Goal: Complete application form: Complete application form

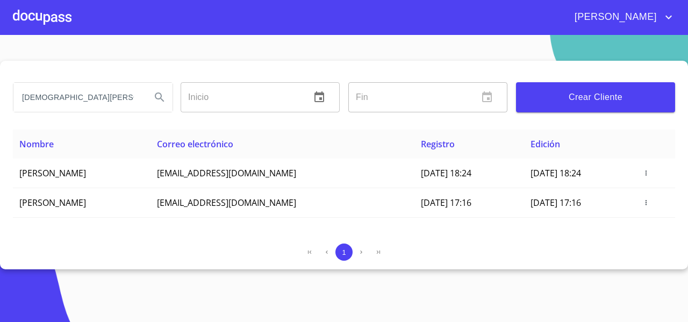
click at [415, 149] on th "Registro" at bounding box center [470, 144] width 110 height 29
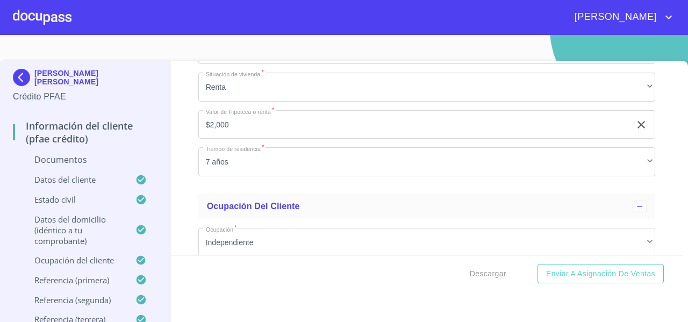
scroll to position [2845, 0]
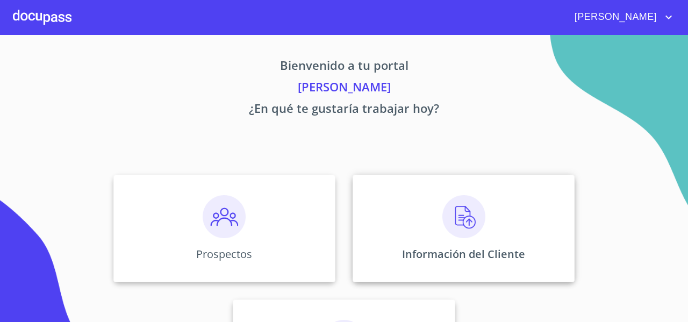
click at [406, 176] on div "Información del Cliente" at bounding box center [464, 229] width 222 height 108
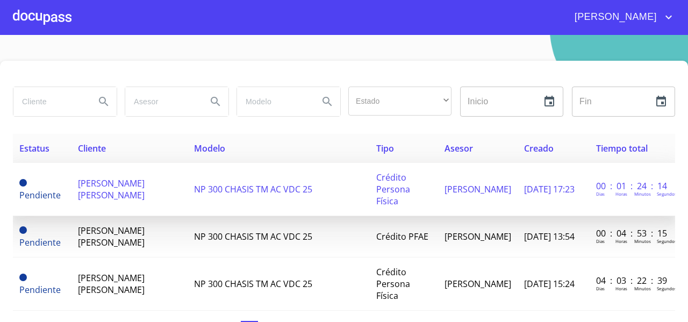
click at [124, 191] on td "[PERSON_NAME] [PERSON_NAME]" at bounding box center [130, 189] width 117 height 53
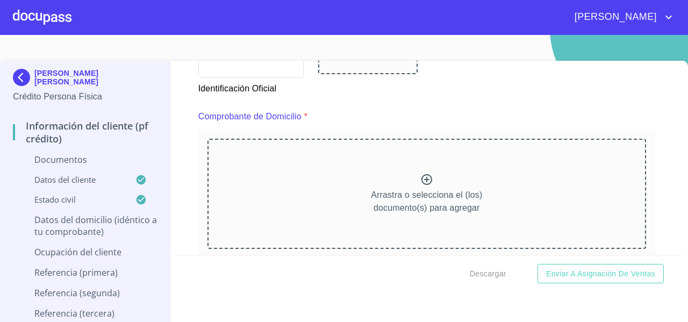
scroll to position [531, 0]
click at [379, 186] on div "Arrastra o selecciona el (los) documento(s) para agregar" at bounding box center [427, 194] width 439 height 110
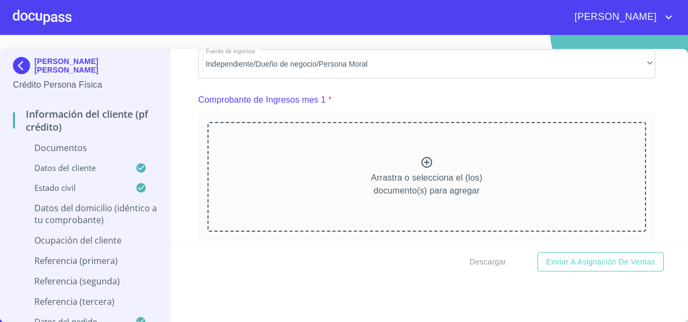
scroll to position [1017, 0]
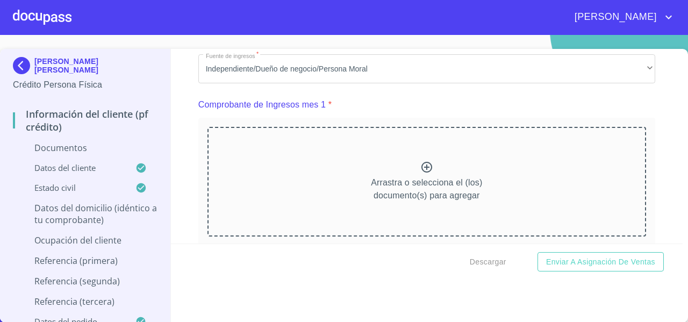
click at [311, 178] on div "Arrastra o selecciona el (los) documento(s) para agregar" at bounding box center [427, 182] width 439 height 110
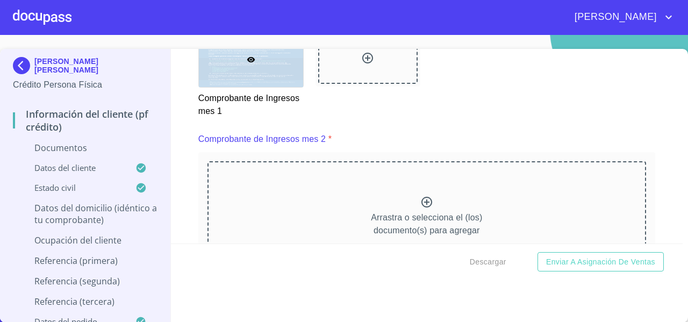
scroll to position [1466, 0]
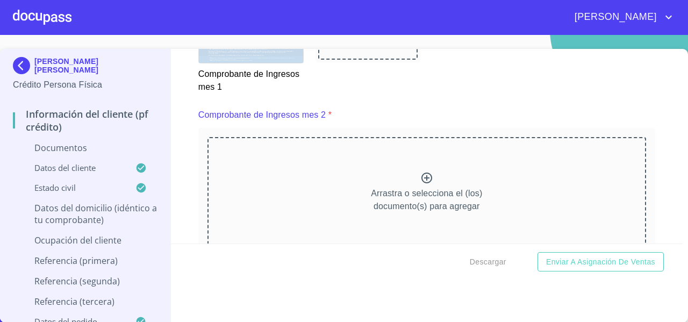
click at [459, 151] on div "Arrastra o selecciona el (los) documento(s) para agregar" at bounding box center [427, 192] width 439 height 110
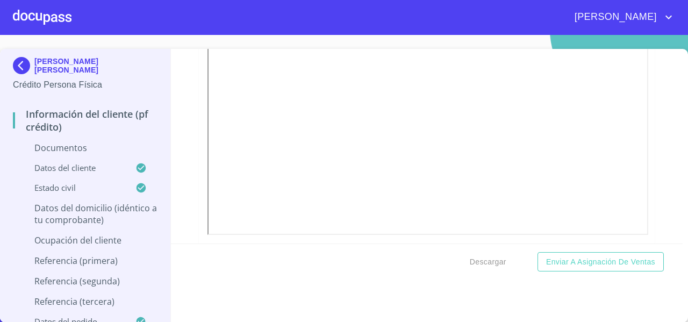
scroll to position [1980, 0]
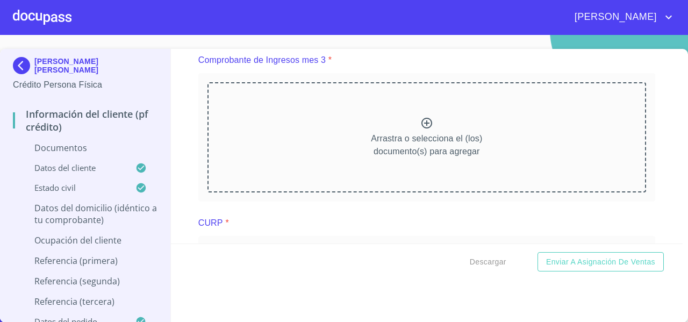
click at [293, 147] on div "Arrastra o selecciona el (los) documento(s) para agregar" at bounding box center [427, 137] width 439 height 110
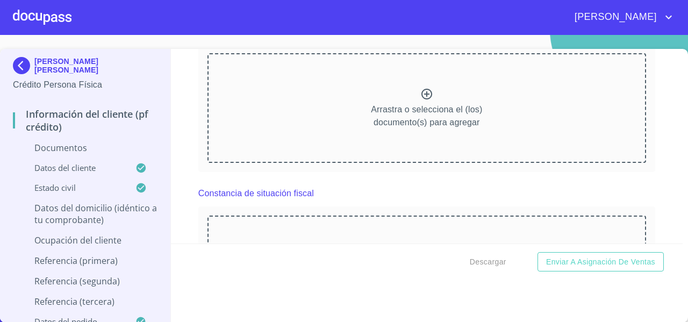
scroll to position [2460, 0]
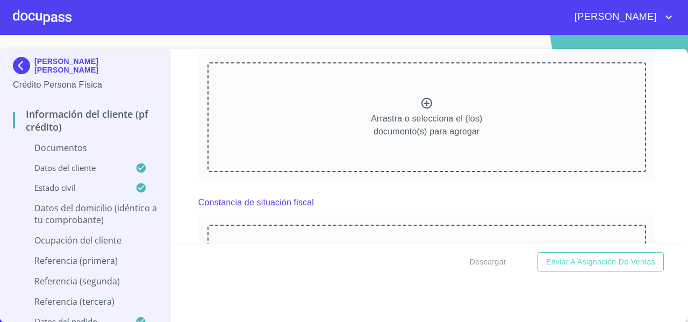
click at [344, 154] on div "Arrastra o selecciona el (los) documento(s) para agregar" at bounding box center [427, 117] width 439 height 110
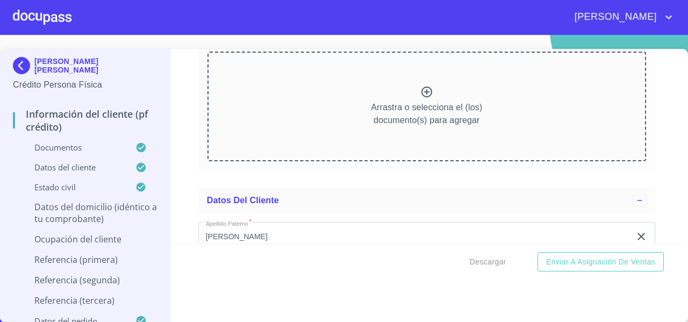
scroll to position [2920, 0]
click at [336, 111] on div "Arrastra o selecciona el (los) documento(s) para agregar" at bounding box center [427, 105] width 439 height 110
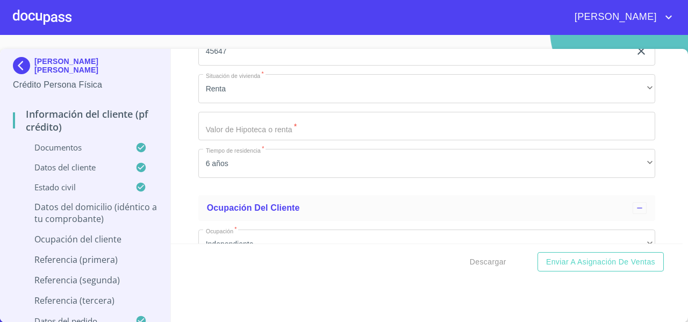
scroll to position [4322, 0]
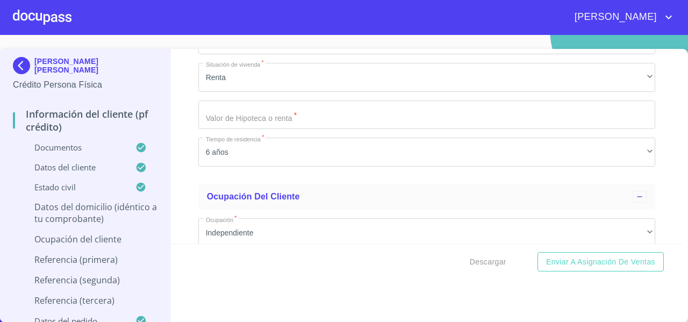
click at [247, 118] on input "Documento de identificación   *" at bounding box center [426, 115] width 457 height 29
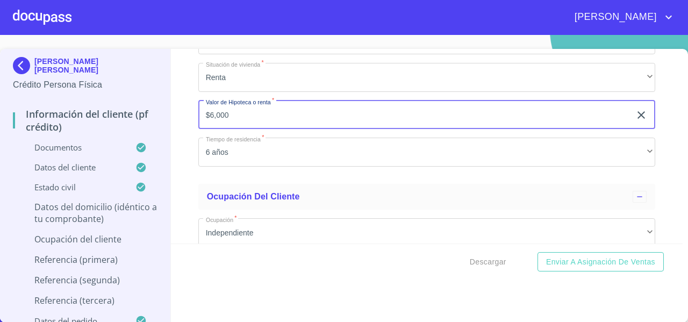
type input "$6,000"
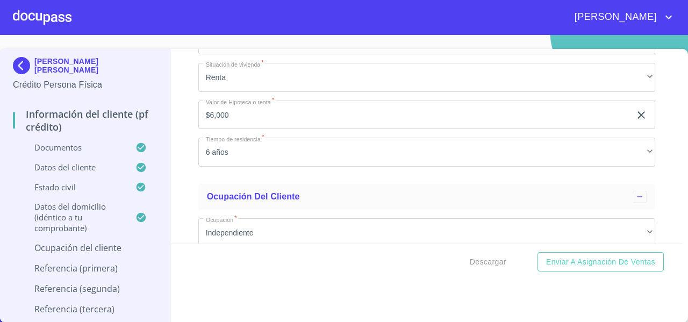
click at [182, 181] on div "Información del cliente (PF crédito) Documentos Documento de identificación   *…" at bounding box center [427, 146] width 513 height 195
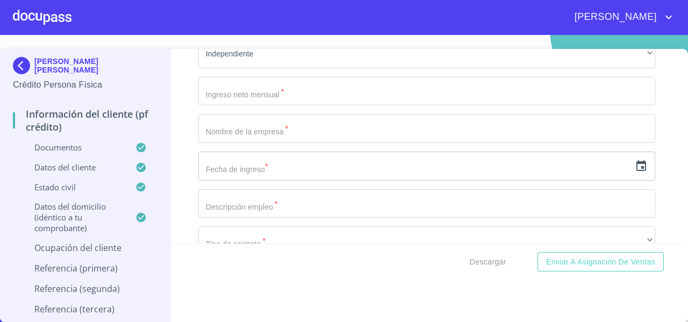
scroll to position [4501, 0]
click at [219, 104] on input "Documento de identificación   *" at bounding box center [426, 90] width 457 height 29
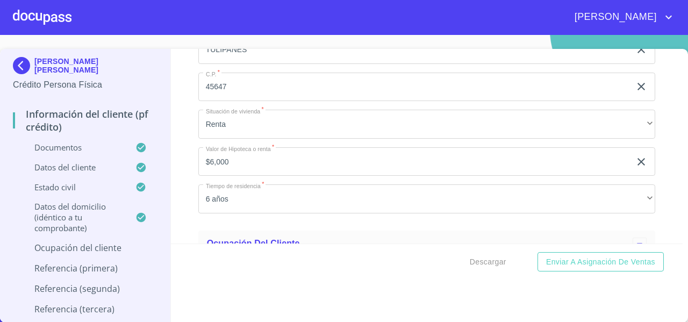
scroll to position [4277, 0]
click at [190, 203] on div "Información del cliente (PF crédito) Documentos Documento de identificación   *…" at bounding box center [427, 146] width 513 height 195
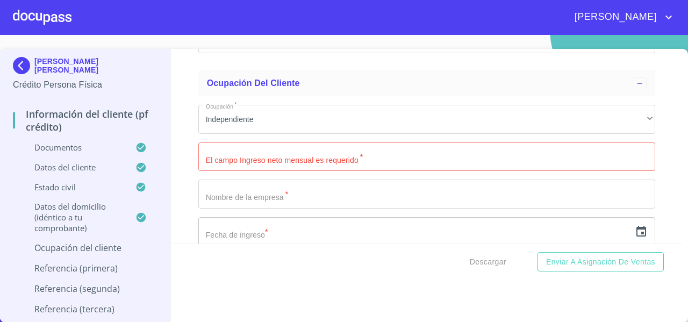
scroll to position [4478, 0]
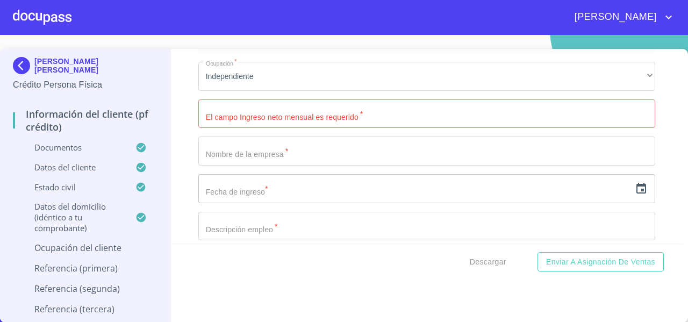
click at [219, 124] on input "Documento de identificación   *" at bounding box center [426, 114] width 457 height 29
paste input "241340."
click at [180, 144] on div "Información del cliente (PF crédito) Documentos Documento de identificación   *…" at bounding box center [427, 146] width 513 height 195
click at [247, 123] on input "241340." at bounding box center [414, 114] width 432 height 29
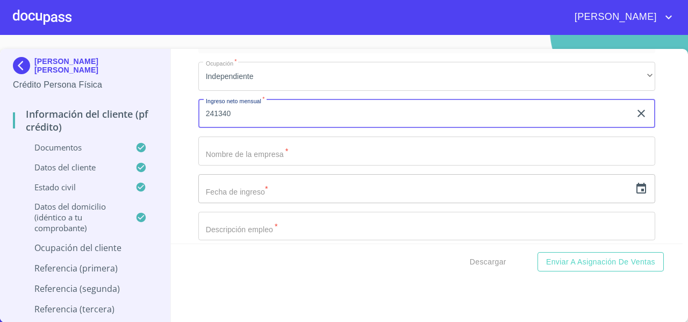
type input "241340"
click at [178, 149] on div "Información del cliente (PF crédito) Documentos Documento de identificación   *…" at bounding box center [427, 146] width 513 height 195
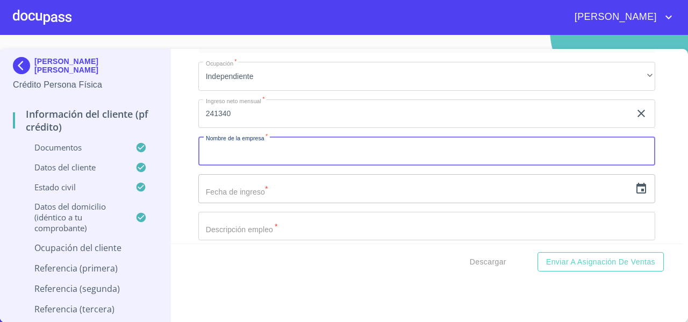
click at [212, 158] on input "Documento de identificación   *" at bounding box center [426, 151] width 457 height 29
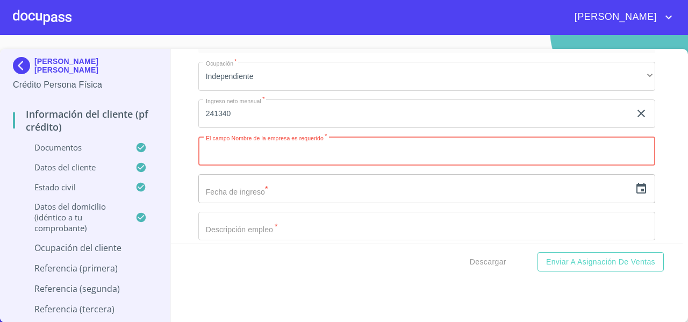
click at [244, 163] on input "Documento de identificación   *" at bounding box center [426, 151] width 457 height 29
paste input "[PERSON_NAME] [PERSON_NAME]"
type input "[PERSON_NAME] [PERSON_NAME]"
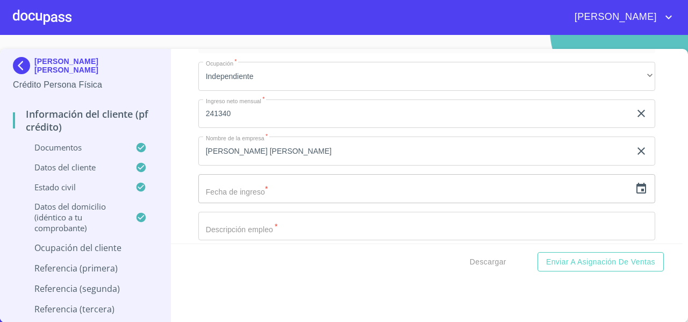
scroll to position [4519, 0]
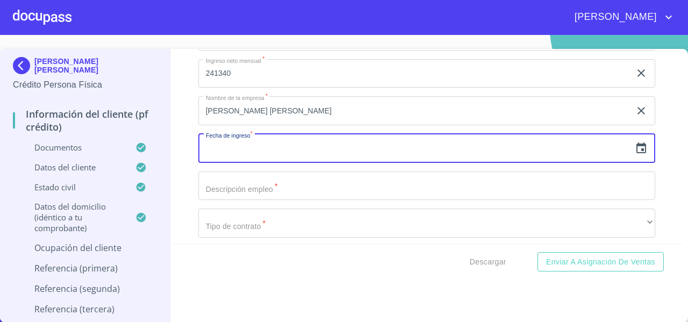
click at [230, 155] on input "text" at bounding box center [414, 148] width 432 height 29
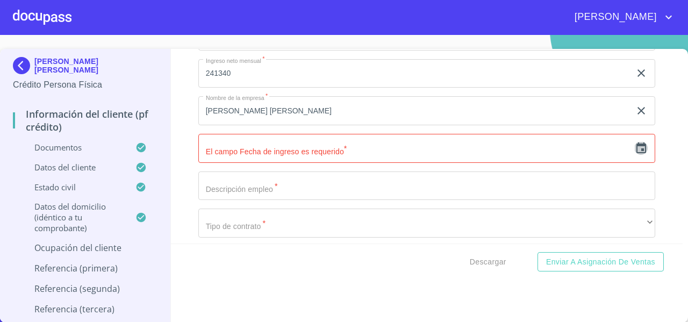
click at [635, 155] on icon "button" at bounding box center [641, 148] width 13 height 13
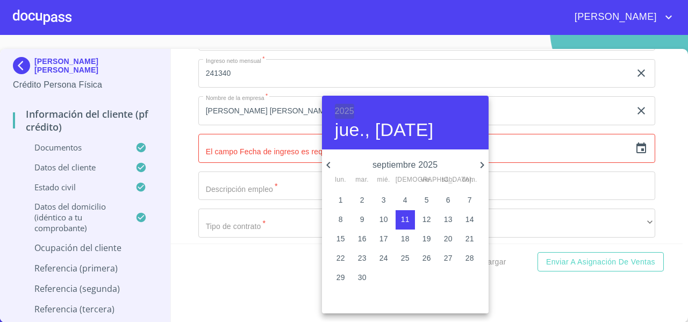
click at [340, 104] on h6 "2025" at bounding box center [344, 111] width 19 height 15
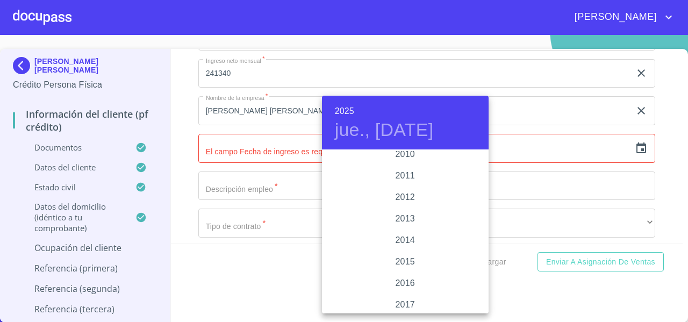
scroll to position [1850, 0]
click at [395, 265] on div "2016" at bounding box center [405, 270] width 167 height 22
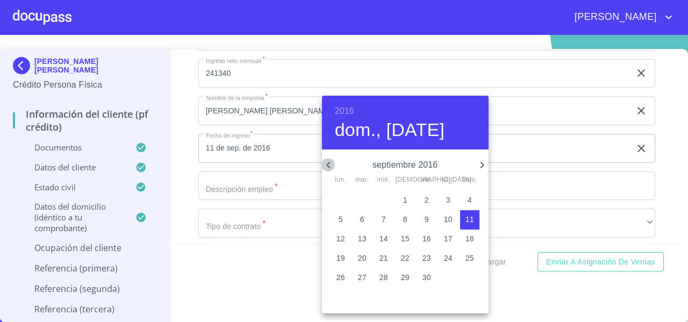
click at [330, 170] on icon "button" at bounding box center [328, 165] width 13 height 13
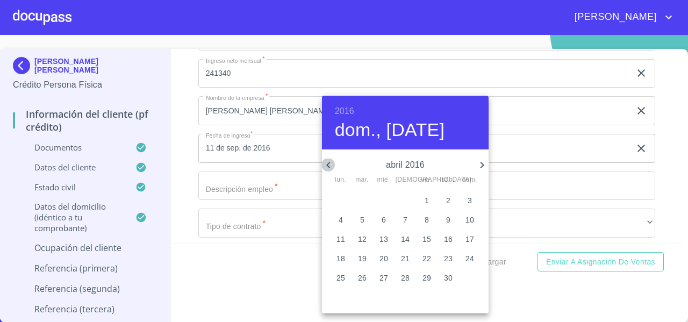
click at [330, 170] on icon "button" at bounding box center [328, 165] width 13 height 13
click at [362, 222] on p "5" at bounding box center [362, 219] width 4 height 11
type input "5 de ene. de 2016"
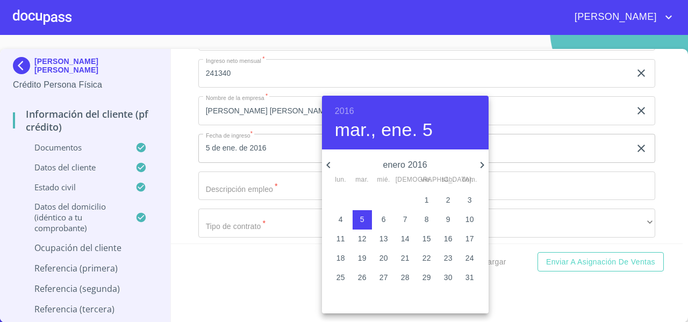
click at [183, 153] on div at bounding box center [344, 161] width 688 height 322
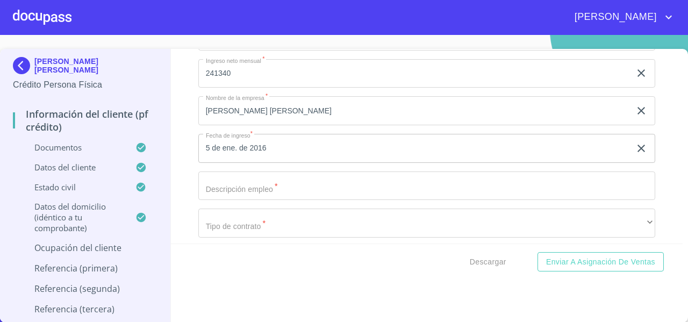
click at [228, 195] on input "Documento de identificación   *" at bounding box center [426, 186] width 457 height 29
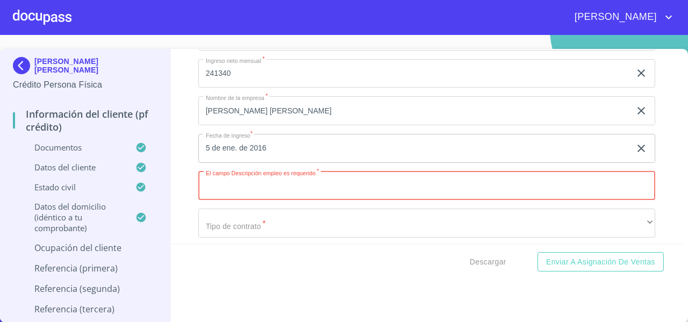
paste input "DUEÑO INDEPENDIENTE"
type input "DUEÑO INDEPENDIENTE"
click at [182, 205] on div "Información del cliente (PF crédito) Documentos Documento de identificación   *…" at bounding box center [427, 146] width 513 height 195
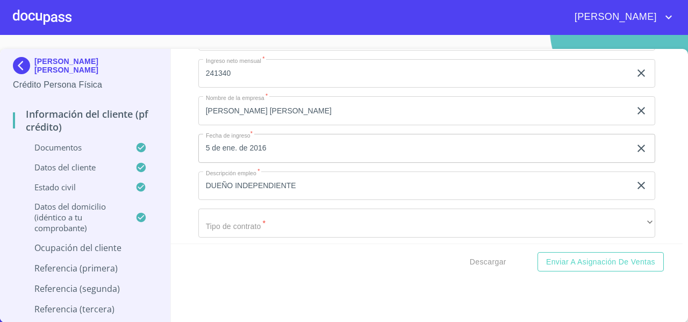
scroll to position [4578, 0]
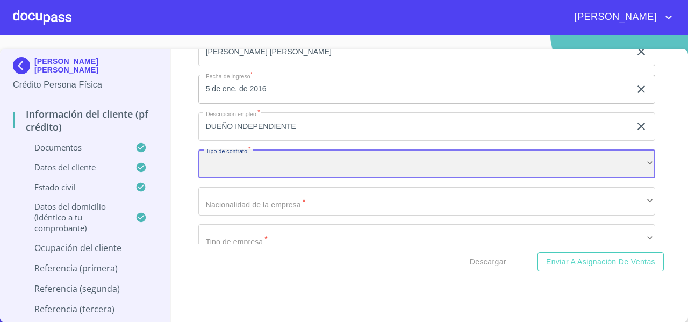
click at [233, 165] on div "​" at bounding box center [426, 164] width 457 height 29
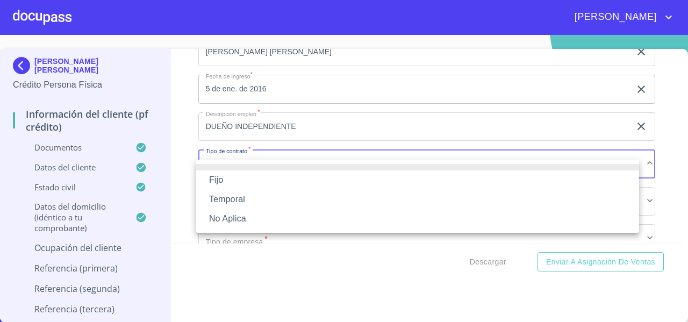
drag, startPoint x: 217, startPoint y: 237, endPoint x: 217, endPoint y: 223, distance: 14.5
click at [217, 223] on div "Fijo Temporal No Aplica" at bounding box center [344, 161] width 688 height 322
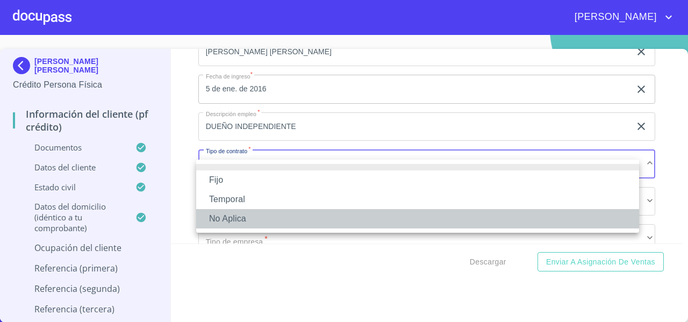
click at [217, 223] on li "No Aplica" at bounding box center [417, 218] width 443 height 19
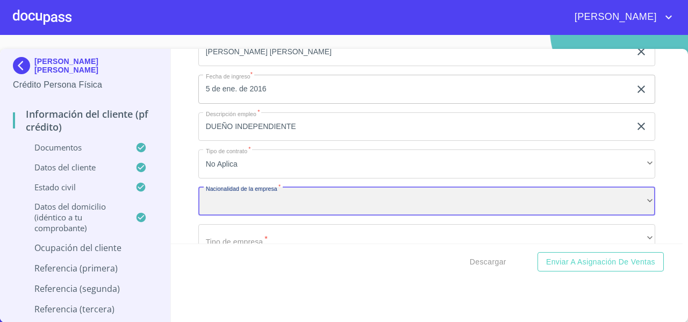
click at [209, 208] on div "​" at bounding box center [426, 201] width 457 height 29
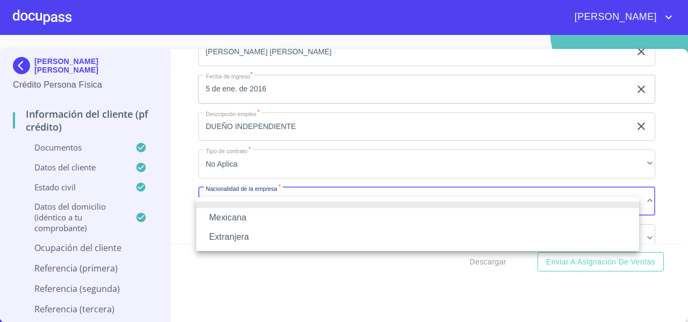
click at [210, 217] on li "Mexicana" at bounding box center [417, 217] width 443 height 19
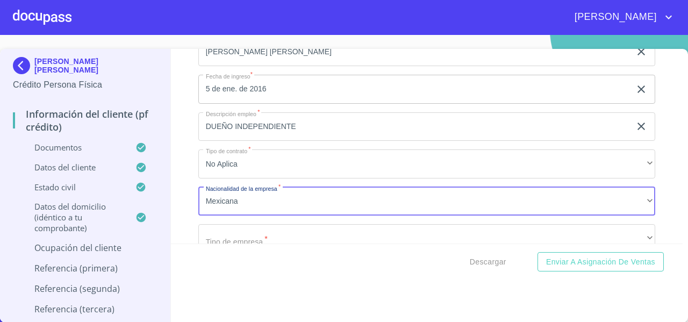
click at [175, 184] on div "Información del cliente (PF crédito) Documentos Documento de identificación   *…" at bounding box center [427, 146] width 513 height 195
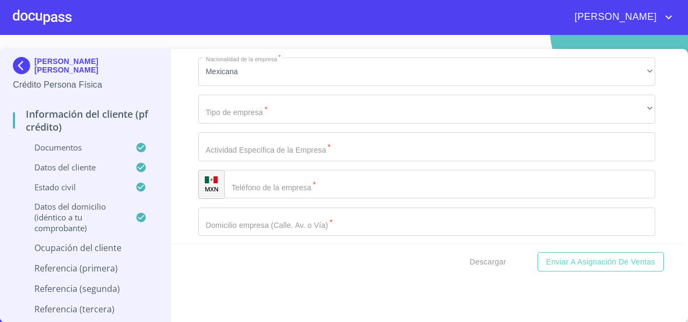
scroll to position [4711, 0]
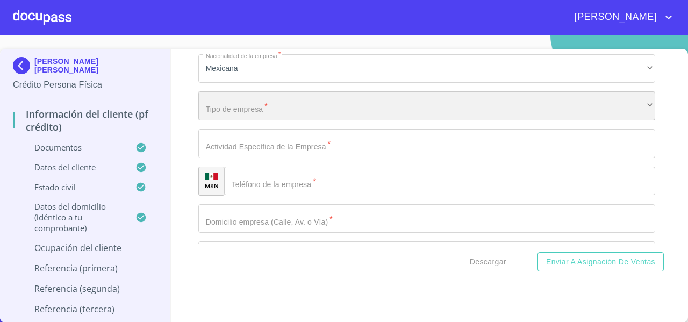
click at [235, 113] on div "​" at bounding box center [426, 105] width 457 height 29
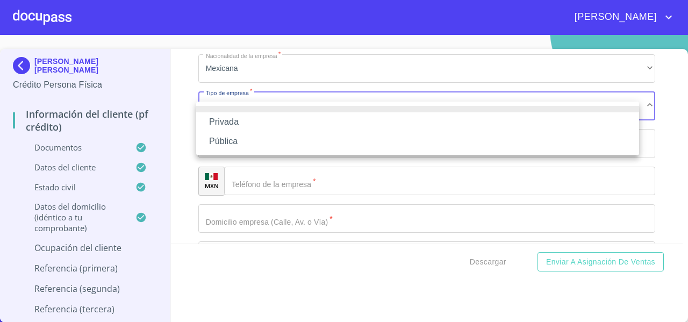
click at [231, 120] on li "Privada" at bounding box center [417, 121] width 443 height 19
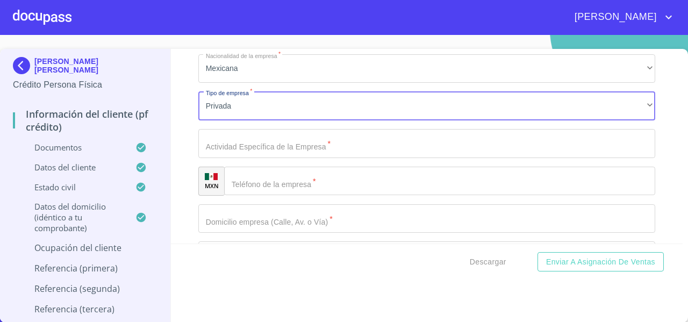
click at [244, 166] on div "Ocupación   * Independiente ​ Ingreso neto mensual   * 241340 ​ Nombre de la em…" at bounding box center [426, 219] width 457 height 796
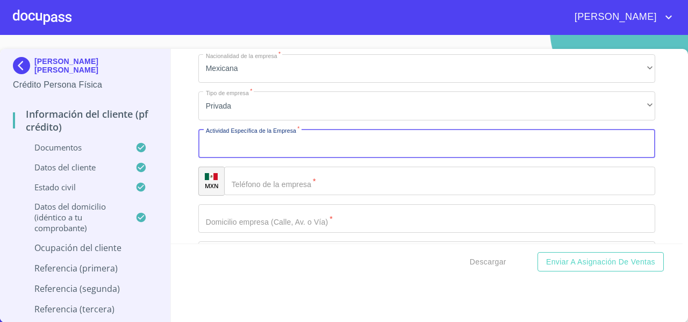
click at [240, 150] on input "Documento de identificación   *" at bounding box center [426, 143] width 457 height 29
paste input "COMPRA VENTA Y DISTRIBUIDORA DE BLANCOS"
type input "COMPRA VENTA Y DISTRIBUIDORA DE BLANCOS"
click at [190, 170] on div "Información del cliente (PF crédito) Documentos Documento de identificación   *…" at bounding box center [427, 146] width 513 height 195
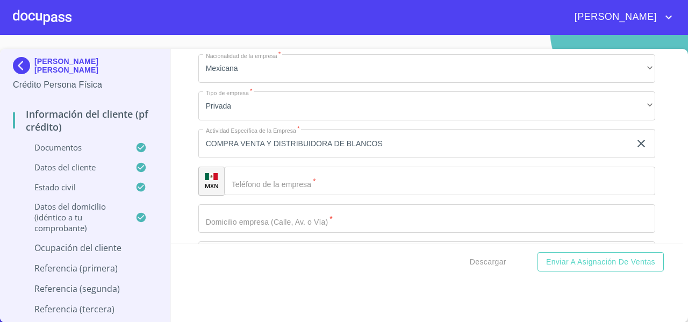
click at [326, 193] on input "Documento de identificación   *" at bounding box center [439, 181] width 431 height 29
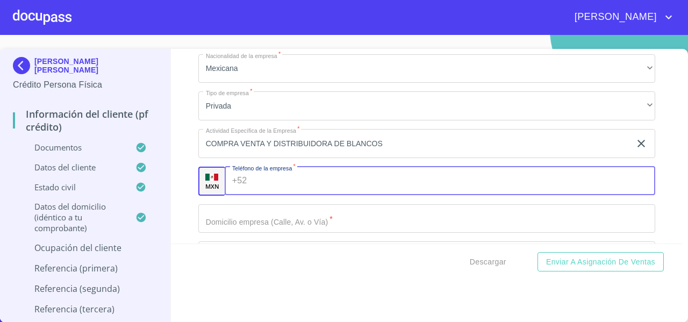
paste input "[PHONE_NUMBER]"
type input "[PHONE_NUMBER]"
click at [228, 231] on input "Documento de identificación   *" at bounding box center [426, 218] width 457 height 29
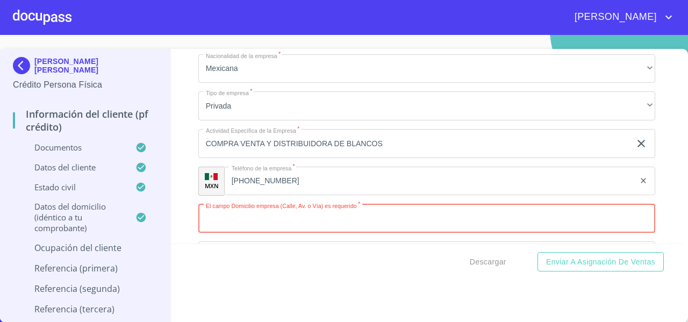
click at [231, 230] on input "Documento de identificación   *" at bounding box center [426, 218] width 457 height 29
paste input "GLADIOLA 244"
drag, startPoint x: 243, startPoint y: 228, endPoint x: 283, endPoint y: 230, distance: 39.9
click at [283, 230] on input "GLADIOLA 244" at bounding box center [414, 218] width 432 height 29
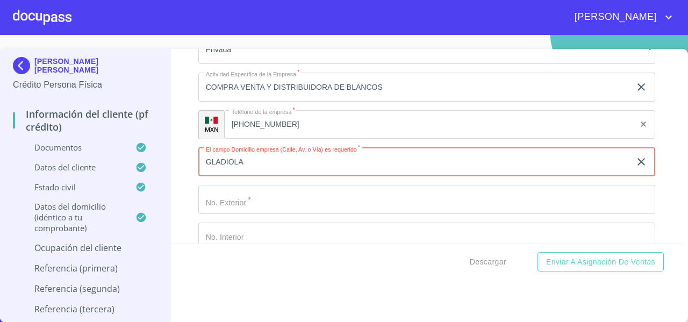
type input "GLADIOLA"
click at [239, 214] on input "Documento de identificación   *" at bounding box center [426, 199] width 457 height 29
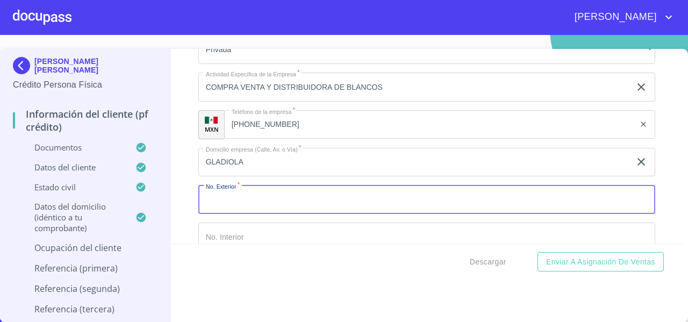
paste input "244"
type input "244"
click at [193, 212] on div "Información del cliente (PF crédito) Documentos Documento de identificación   *…" at bounding box center [427, 146] width 513 height 195
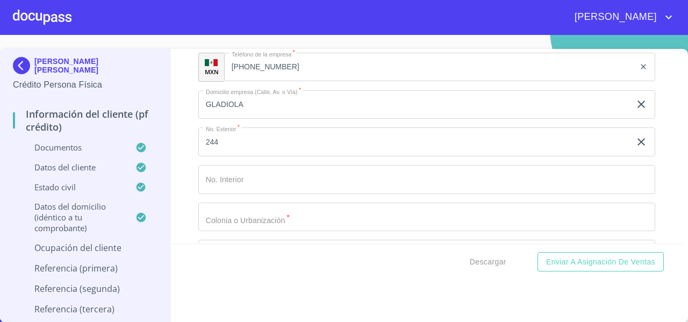
scroll to position [4824, 0]
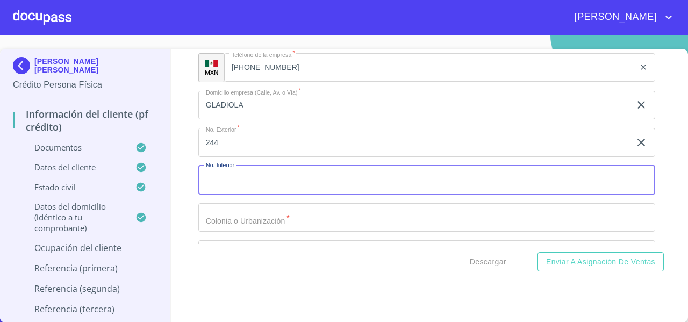
click at [212, 191] on input "Documento de identificación   *" at bounding box center [426, 180] width 457 height 29
click at [208, 221] on input "Documento de identificación   *" at bounding box center [426, 217] width 457 height 29
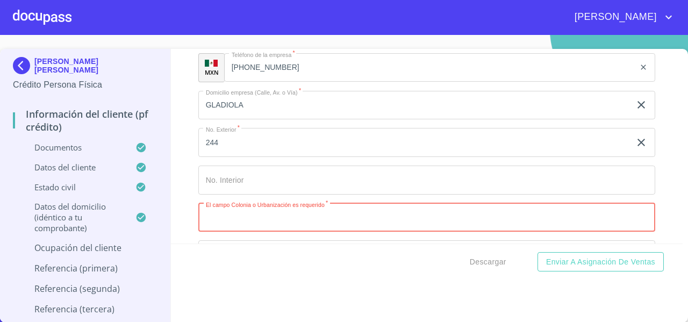
click at [241, 232] on input "Documento de identificación   *" at bounding box center [426, 217] width 457 height 29
type input "LA TIJERA"
click at [186, 218] on div "Información del cliente (PF crédito) Documentos Documento de identificación   *…" at bounding box center [427, 146] width 513 height 195
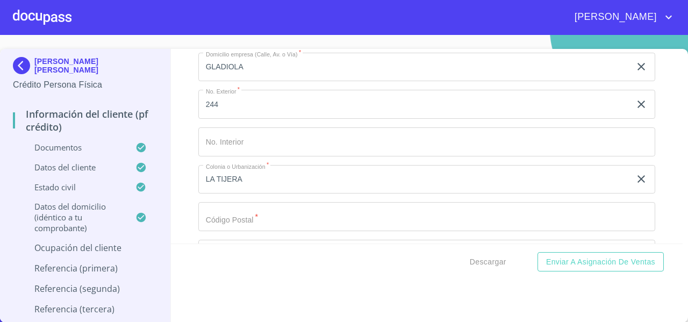
scroll to position [4863, 0]
click at [344, 231] on input "Documento de identificación   *" at bounding box center [426, 216] width 457 height 29
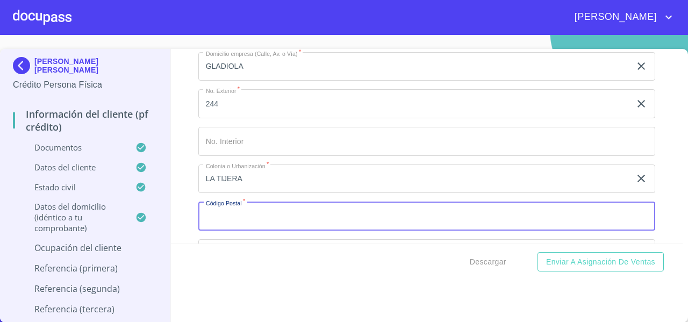
paste input "45647"
type input "45647"
click at [186, 203] on div "Información del cliente (PF crédito) Documentos Documento de identificación   *…" at bounding box center [427, 146] width 513 height 195
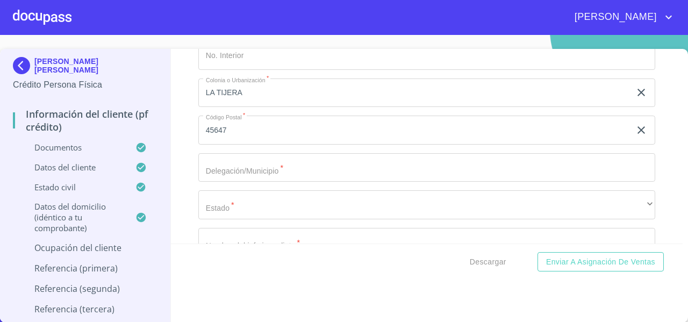
scroll to position [4948, 0]
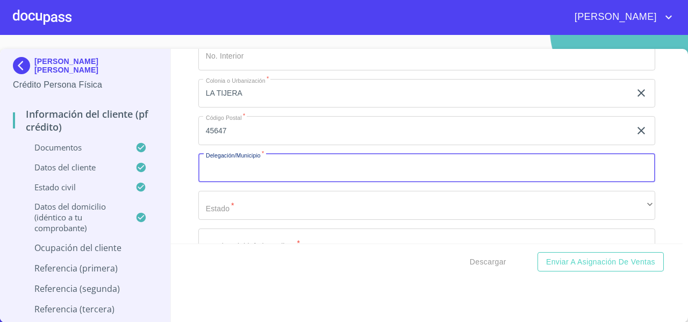
click at [223, 167] on input "Documento de identificación   *" at bounding box center [426, 168] width 457 height 29
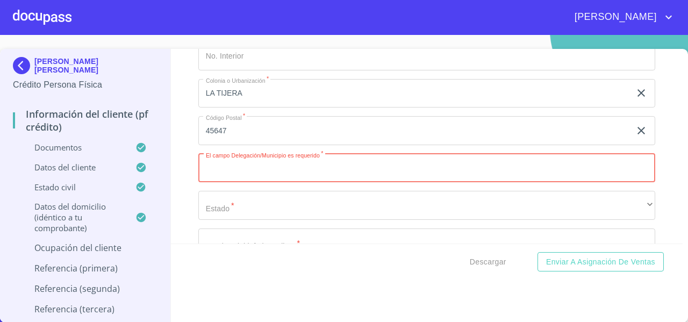
click at [282, 173] on input "Documento de identificación   *" at bounding box center [426, 168] width 457 height 29
paste input "TLAJOMULCO DE ZUÑIGA"
type input "TLAJOMULCO DE ZUÑIGA"
click at [186, 207] on div "Información del cliente (PF crédito) Documentos Documento de identificación   *…" at bounding box center [427, 146] width 513 height 195
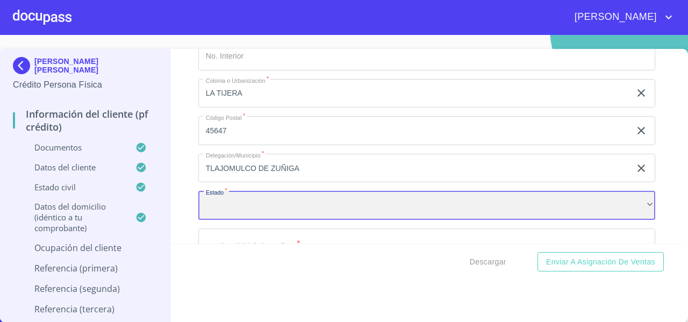
click at [211, 215] on div "​" at bounding box center [426, 205] width 457 height 29
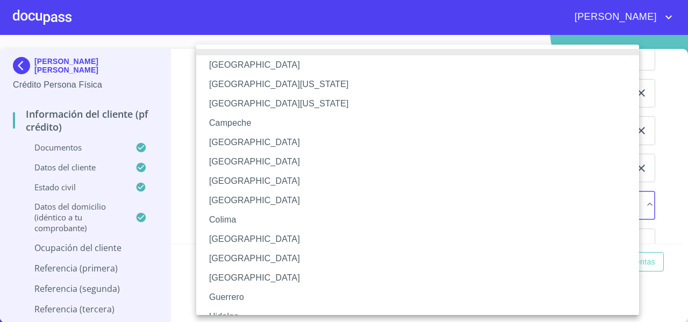
scroll to position [156, 0]
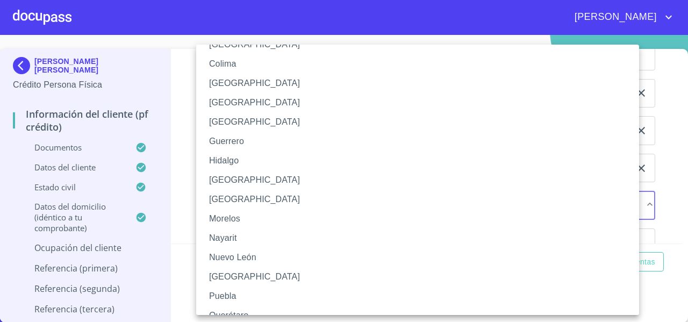
click at [210, 181] on li "[GEOGRAPHIC_DATA]" at bounding box center [421, 180] width 451 height 19
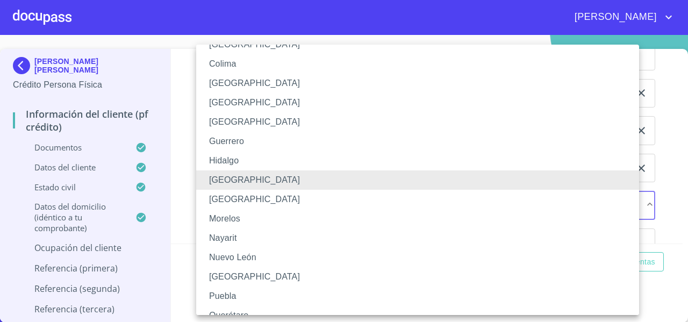
click at [184, 198] on div "[GEOGRAPHIC_DATA] [GEOGRAPHIC_DATA][US_STATE] [GEOGRAPHIC_DATA][US_STATE] [GEOG…" at bounding box center [344, 161] width 688 height 322
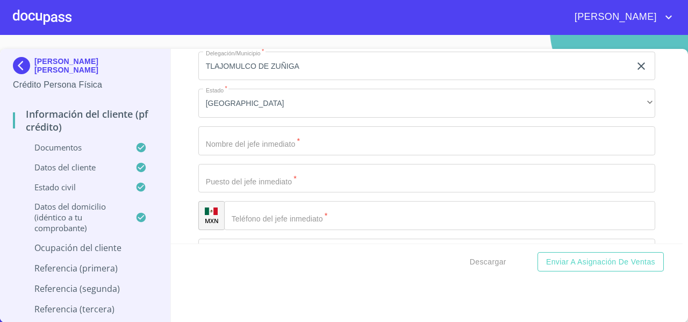
scroll to position [5053, 0]
click at [216, 146] on input "Documento de identificación   *" at bounding box center [426, 138] width 457 height 29
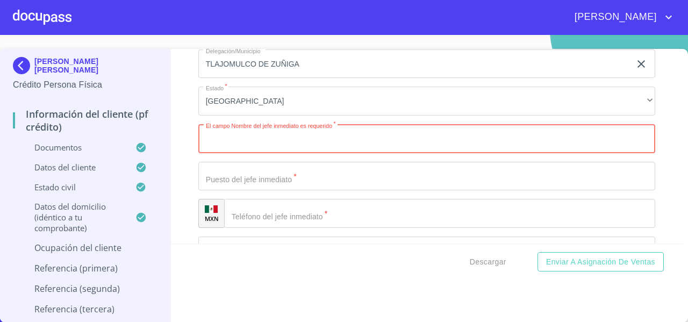
click at [230, 150] on input "Documento de identificación   *" at bounding box center [426, 138] width 457 height 29
paste input "[PERSON_NAME] [PERSON_NAME]"
click at [198, 153] on input "[PERSON_NAME] [PERSON_NAME]" at bounding box center [414, 138] width 432 height 29
type input "[PERSON_NAME] [PERSON_NAME]"
click at [189, 157] on div "Información del cliente (PF crédito) Documentos Documento de identificación   *…" at bounding box center [427, 146] width 513 height 195
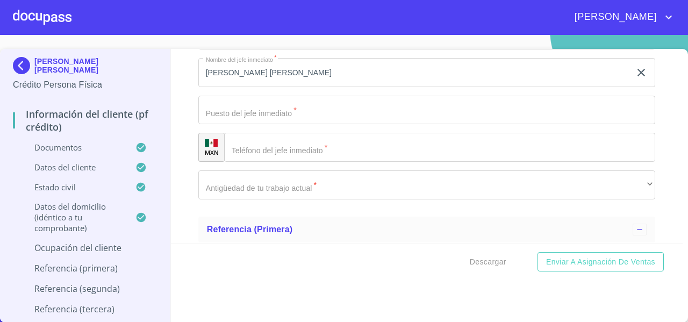
scroll to position [5119, 0]
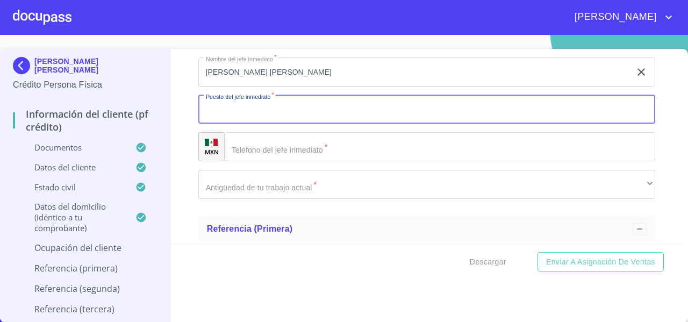
click at [208, 124] on input "Documento de identificación   *" at bounding box center [426, 109] width 457 height 29
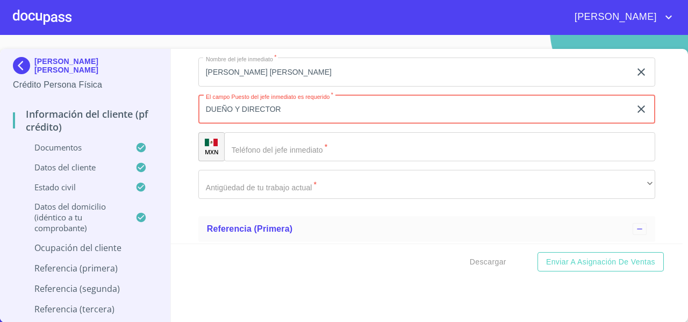
type input "DUEÑO Y DIRECTOR"
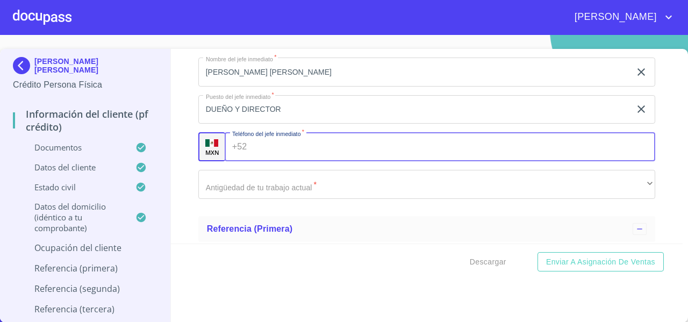
click at [269, 160] on input "Documento de identificación   *" at bounding box center [453, 146] width 404 height 29
paste input "[PHONE_NUMBER]"
type input "[PHONE_NUMBER]"
click at [184, 167] on div "Información del cliente (PF crédito) Documentos Documento de identificación   *…" at bounding box center [427, 146] width 513 height 195
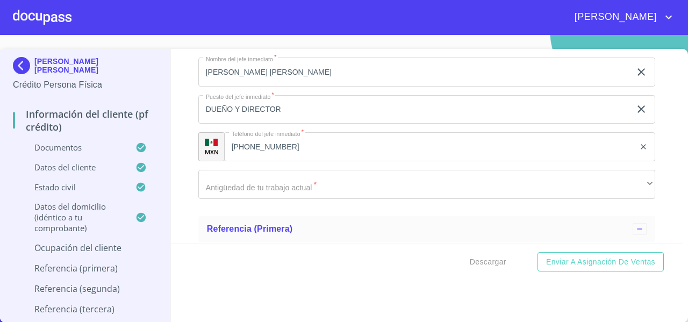
scroll to position [5196, 0]
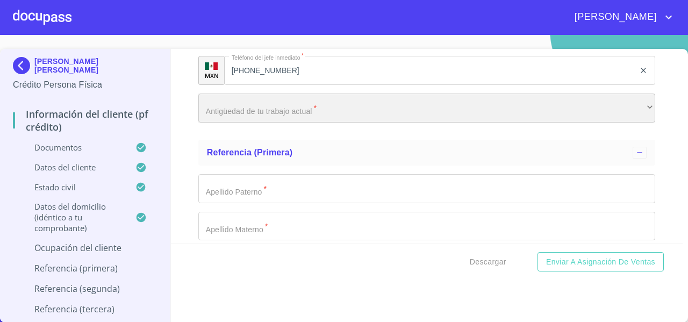
click at [219, 123] on div "​" at bounding box center [426, 108] width 457 height 29
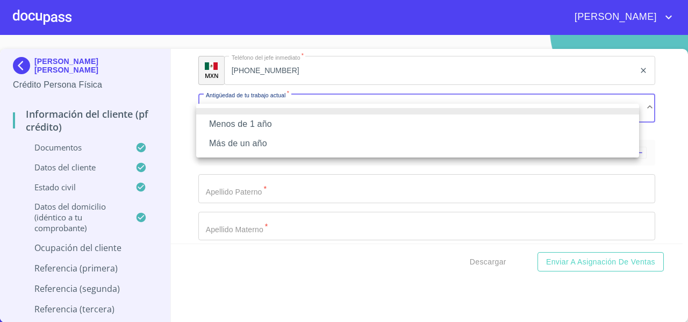
click at [219, 138] on li "Más de un año" at bounding box center [417, 143] width 443 height 19
click at [186, 175] on div "Menos de 1 año Más de un año" at bounding box center [344, 161] width 688 height 322
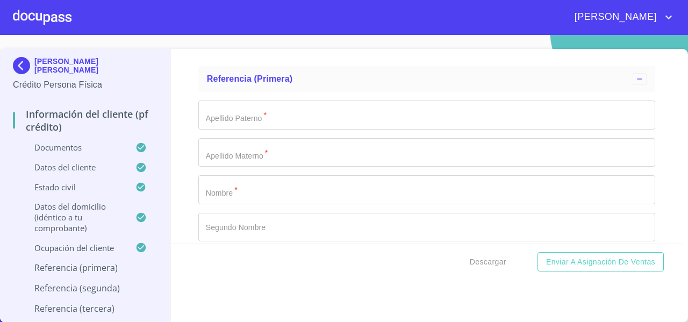
scroll to position [5273, 0]
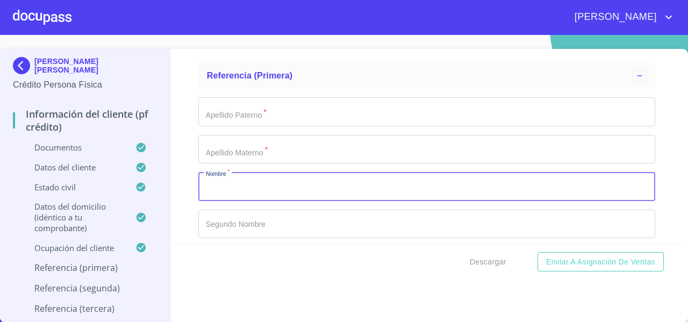
click at [212, 190] on input "Documento de identificación   *" at bounding box center [426, 186] width 457 height 29
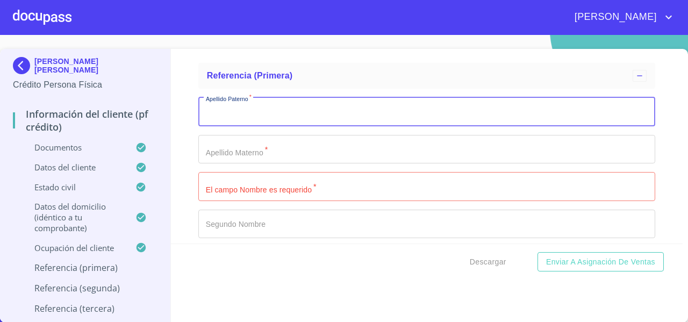
click at [224, 117] on input "Documento de identificación   *" at bounding box center [426, 111] width 457 height 29
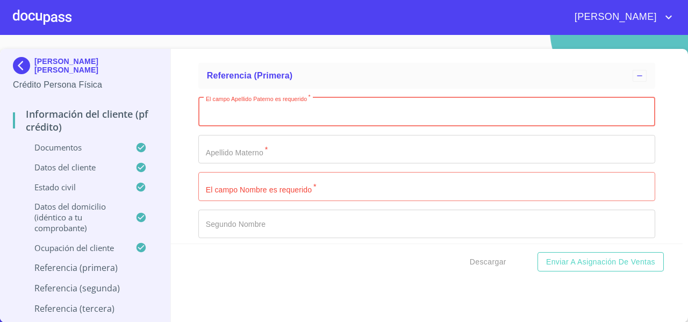
click at [278, 119] on input "Documento de identificación   *" at bounding box center [426, 111] width 457 height 29
click at [219, 195] on input "Documento de identificación   *" at bounding box center [426, 186] width 457 height 29
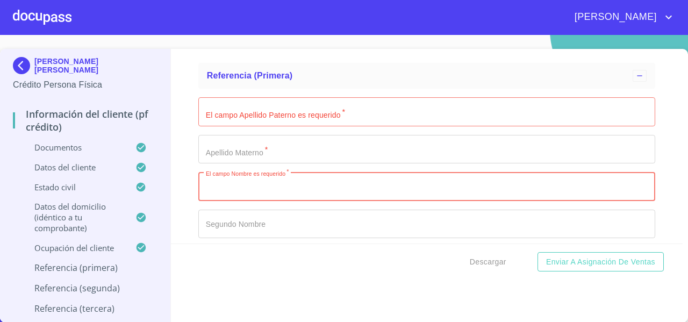
paste input "[PERSON_NAME] [PERSON_NAME]"
drag, startPoint x: 203, startPoint y: 196, endPoint x: 270, endPoint y: 198, distance: 66.7
click at [270, 198] on input "[PERSON_NAME] [PERSON_NAME]" at bounding box center [414, 186] width 432 height 29
type input "[PERSON_NAME]"
click at [216, 119] on input "Documento de identificación   *" at bounding box center [426, 111] width 457 height 29
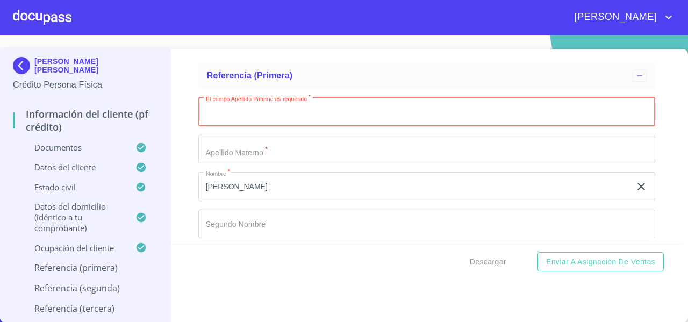
paste input "[PERSON_NAME]"
drag, startPoint x: 235, startPoint y: 120, endPoint x: 275, endPoint y: 120, distance: 40.3
click at [275, 120] on input "[PERSON_NAME]" at bounding box center [414, 111] width 432 height 29
type input "[PERSON_NAME]"
click at [205, 150] on input "Documento de identificación   *" at bounding box center [426, 149] width 457 height 29
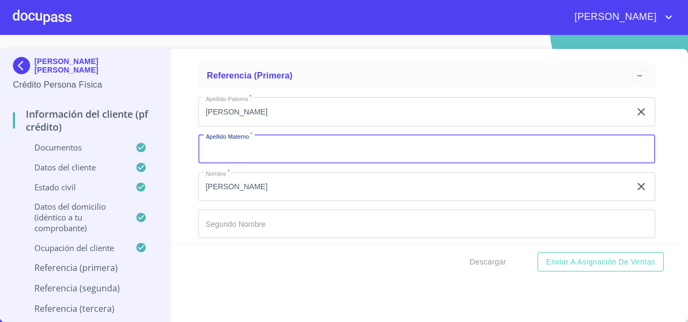
paste input "[PERSON_NAME]"
type input "[PERSON_NAME]"
click at [221, 196] on input "[PERSON_NAME]" at bounding box center [414, 186] width 432 height 29
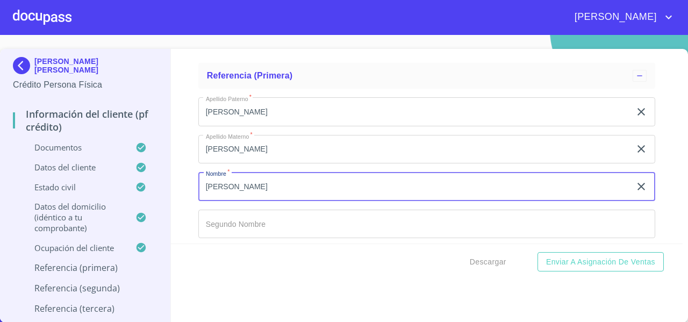
drag, startPoint x: 225, startPoint y: 196, endPoint x: 249, endPoint y: 198, distance: 24.4
click at [249, 198] on input "[PERSON_NAME]" at bounding box center [414, 186] width 432 height 29
type input "[PERSON_NAME]"
click at [214, 228] on input "Documento de identificación   *" at bounding box center [426, 224] width 457 height 29
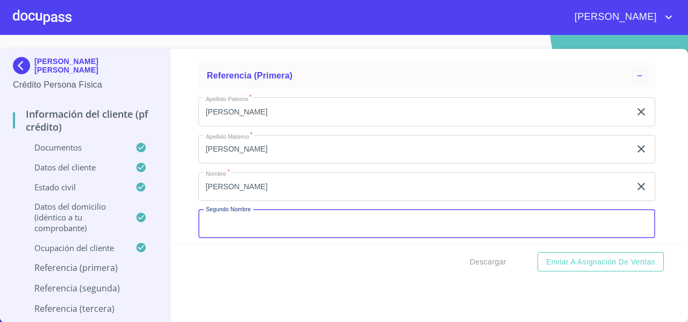
paste input "[PERSON_NAME]"
type input "[PERSON_NAME]"
click at [184, 223] on div "Información del cliente (PF crédito) Documentos Documento de identificación   *…" at bounding box center [427, 146] width 513 height 195
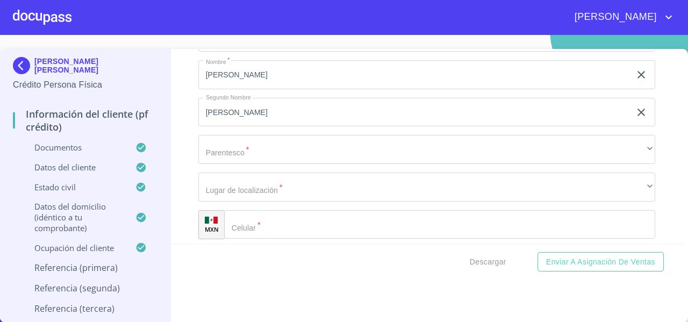
scroll to position [5386, 0]
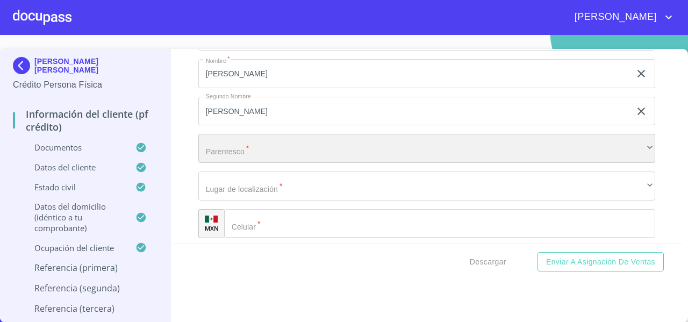
click at [230, 157] on div "​" at bounding box center [426, 148] width 457 height 29
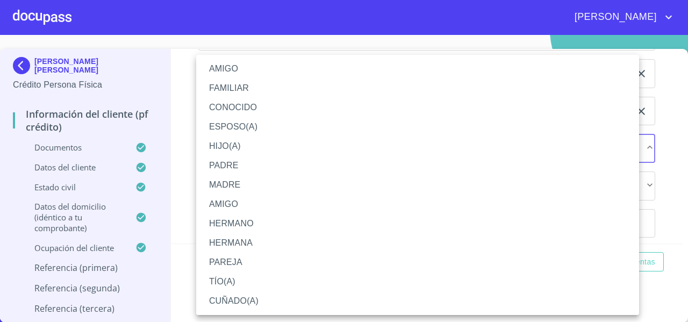
click at [233, 74] on li "AMIGO" at bounding box center [417, 68] width 443 height 19
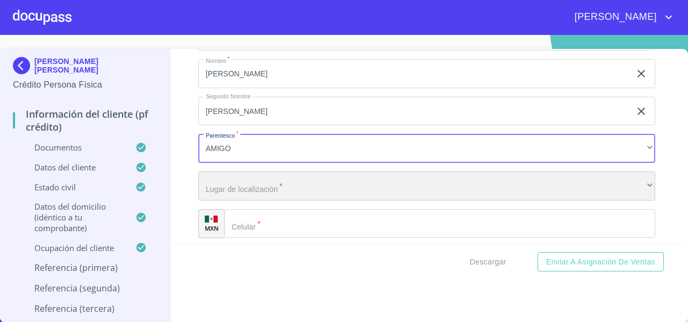
click at [225, 193] on div "​" at bounding box center [426, 186] width 457 height 29
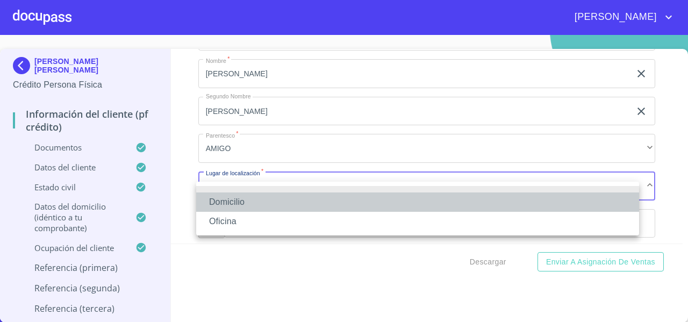
click at [219, 201] on li "Domicilio" at bounding box center [417, 202] width 443 height 19
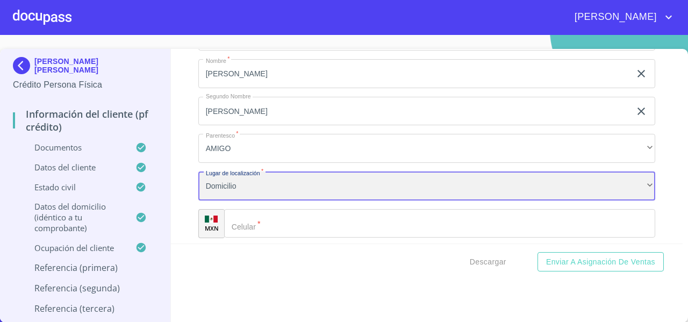
click at [223, 201] on div "Domicilio" at bounding box center [426, 186] width 457 height 29
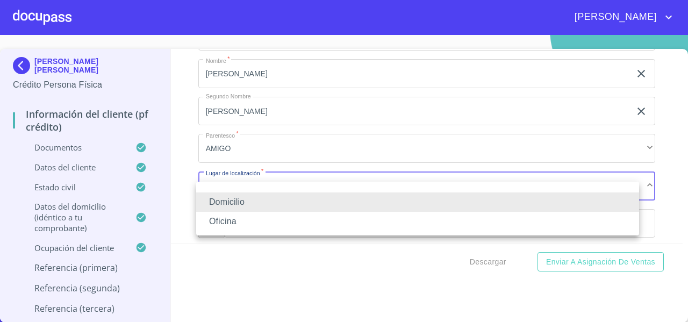
click at [223, 224] on li "Oficina" at bounding box center [417, 221] width 443 height 19
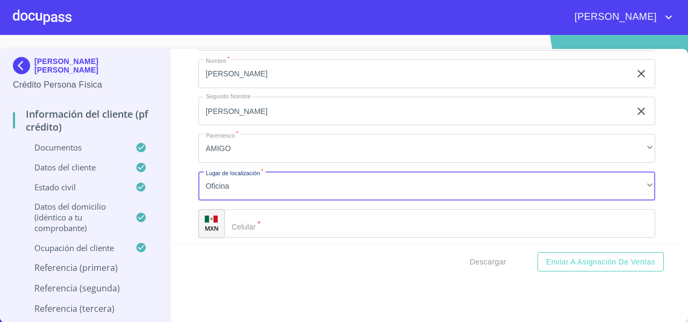
click at [193, 207] on div "Información del cliente (PF crédito) Documentos Documento de identificación   *…" at bounding box center [427, 146] width 513 height 195
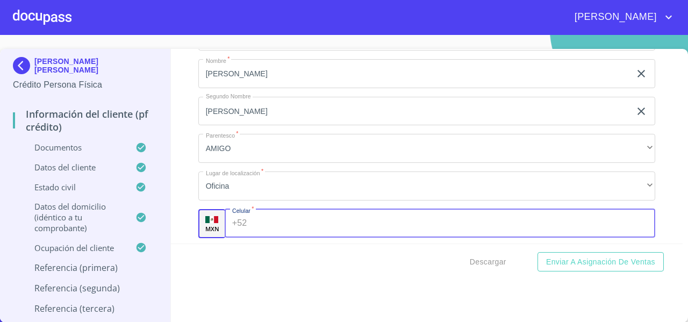
click at [257, 224] on input "Documento de identificación   *" at bounding box center [453, 223] width 404 height 29
paste input "[PHONE_NUMBER]"
type input "[PHONE_NUMBER]"
click at [181, 202] on div "Información del cliente (PF crédito) Documentos Documento de identificación   *…" at bounding box center [427, 146] width 513 height 195
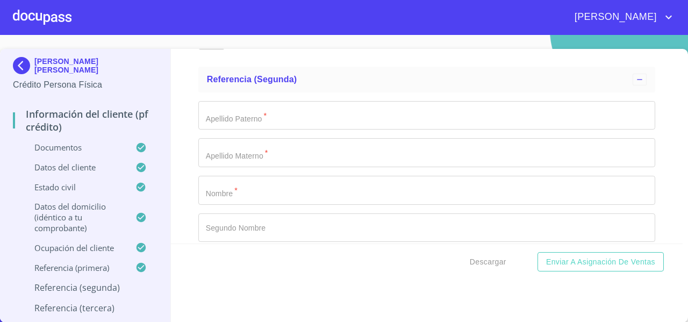
scroll to position [5599, 0]
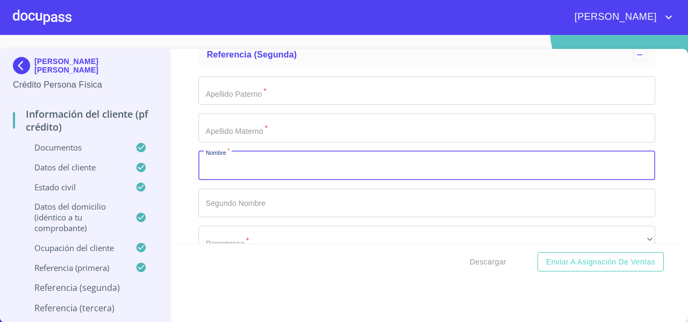
click at [214, 176] on input "Documento de identificación   *" at bounding box center [426, 165] width 457 height 29
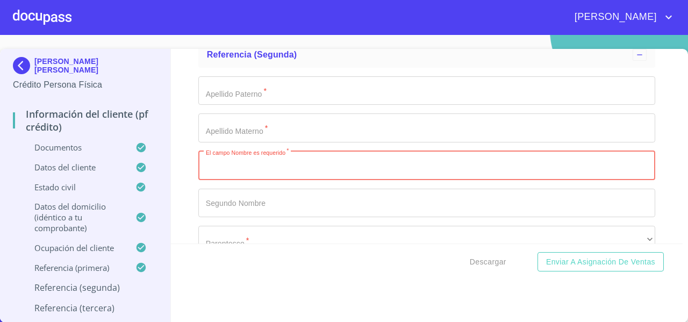
click at [224, 101] on input "Documento de identificación   *" at bounding box center [426, 90] width 457 height 29
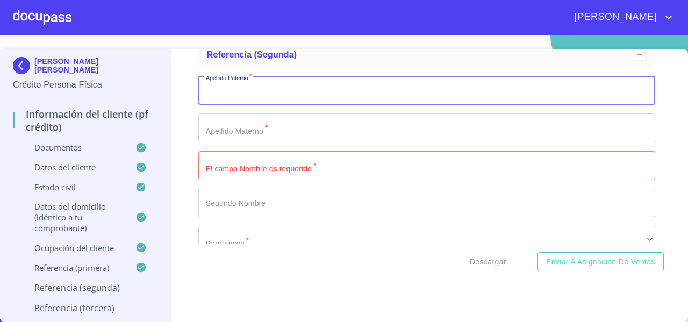
paste input "[PERSON_NAME] [PERSON_NAME]"
drag, startPoint x: 252, startPoint y: 101, endPoint x: 356, endPoint y: 97, distance: 103.9
click at [356, 97] on input "[PERSON_NAME] [PERSON_NAME]" at bounding box center [414, 90] width 432 height 29
type input "[PERSON_NAME]"
click at [286, 132] on input "Documento de identificación   *" at bounding box center [426, 127] width 457 height 29
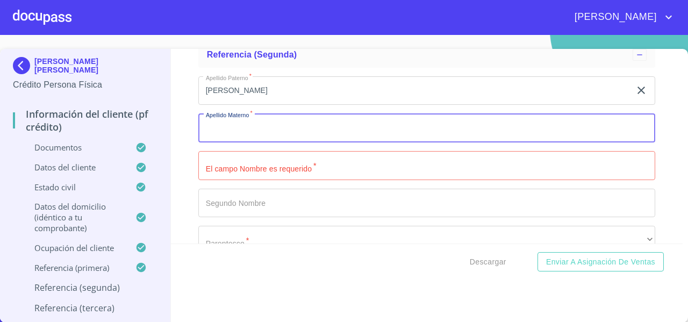
paste input "[PERSON_NAME]"
click at [208, 138] on input "[PERSON_NAME]" at bounding box center [414, 127] width 432 height 29
drag, startPoint x: 272, startPoint y: 137, endPoint x: 229, endPoint y: 138, distance: 43.6
click at [229, 138] on input "[PERSON_NAME]" at bounding box center [414, 127] width 432 height 29
type input "[PERSON_NAME]"
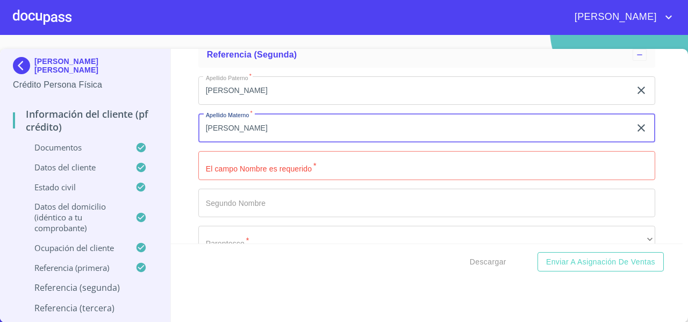
click at [205, 167] on input "Documento de identificación   *" at bounding box center [426, 165] width 457 height 29
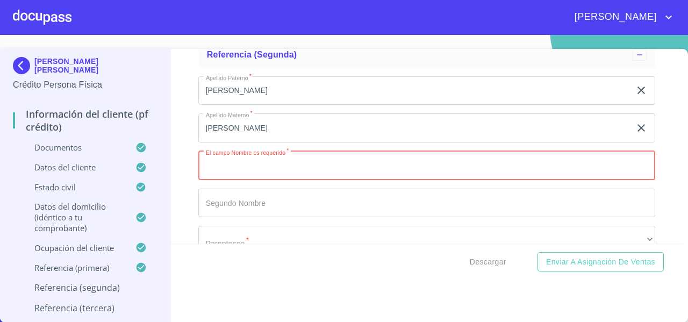
paste input "[PERSON_NAME]"
type input "[PERSON_NAME]"
click at [188, 183] on div "Información del cliente (PF crédito) Documentos Documento de identificación   *…" at bounding box center [427, 146] width 513 height 195
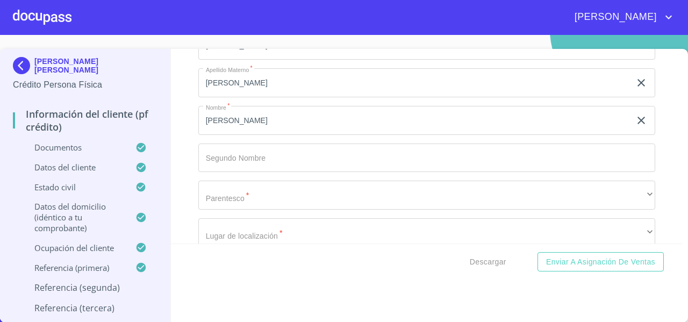
scroll to position [5647, 0]
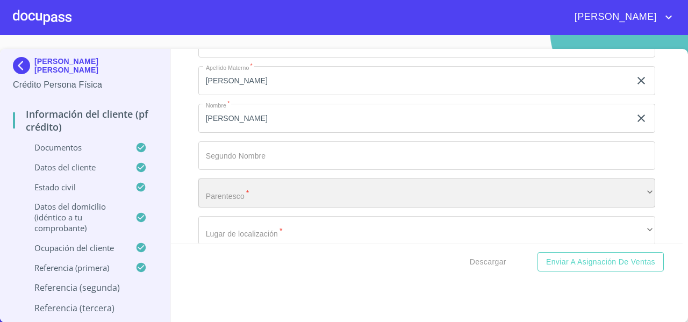
click at [214, 202] on div "​" at bounding box center [426, 193] width 457 height 29
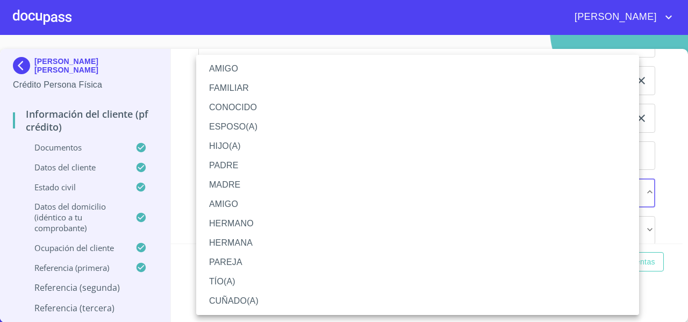
click at [232, 72] on li "AMIGO" at bounding box center [417, 68] width 443 height 19
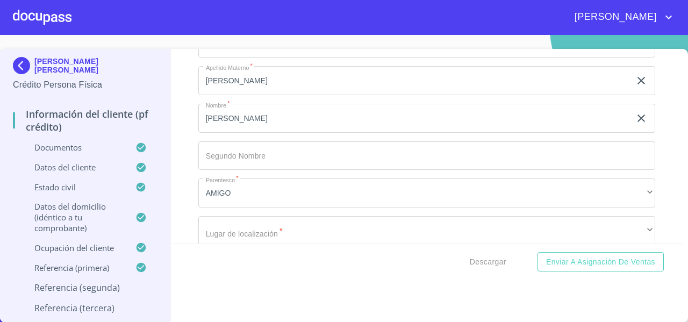
click at [188, 168] on div "Información del cliente (PF crédito) Documentos Documento de identificación   *…" at bounding box center [427, 146] width 513 height 195
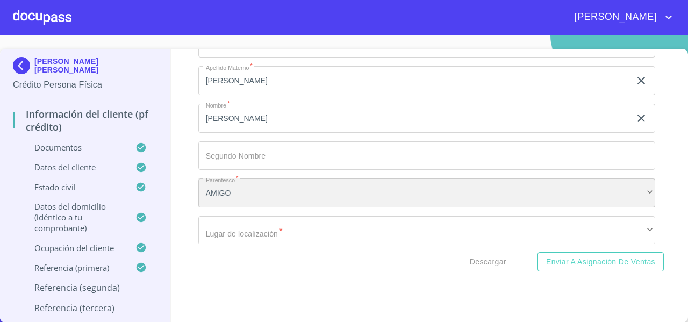
click at [224, 204] on div "AMIGO" at bounding box center [426, 193] width 457 height 29
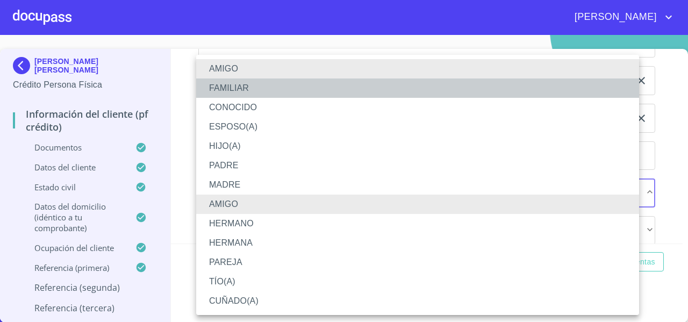
click at [224, 95] on li "FAMILIAR" at bounding box center [417, 88] width 443 height 19
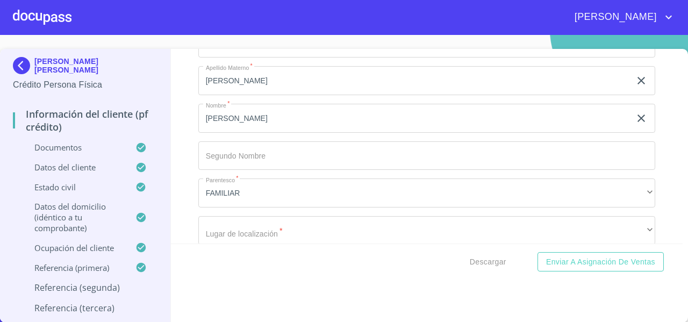
scroll to position [5790, 0]
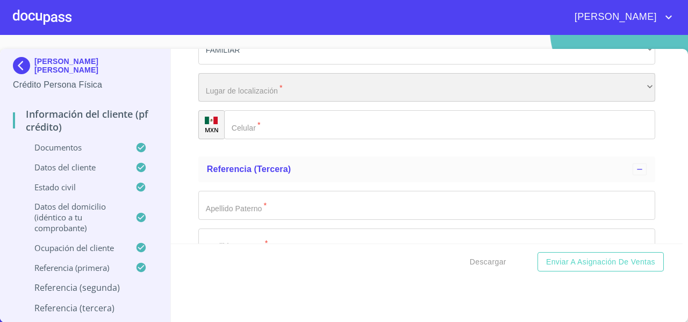
click at [214, 95] on div "​" at bounding box center [426, 87] width 457 height 29
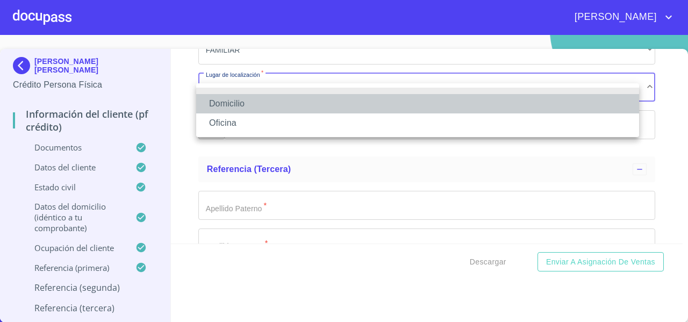
click at [214, 95] on li "Domicilio" at bounding box center [417, 103] width 443 height 19
click at [190, 103] on div "Domicilio Oficina" at bounding box center [344, 161] width 688 height 322
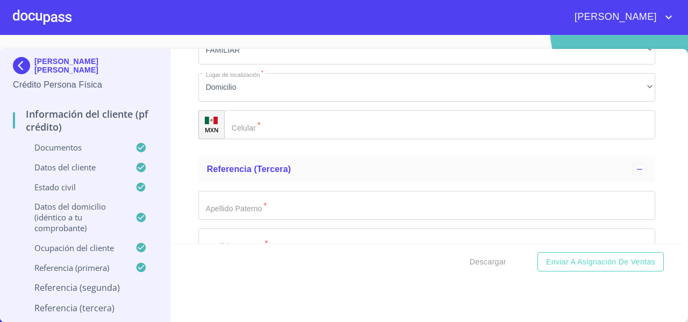
click at [251, 132] on input "Documento de identificación   *" at bounding box center [439, 124] width 431 height 29
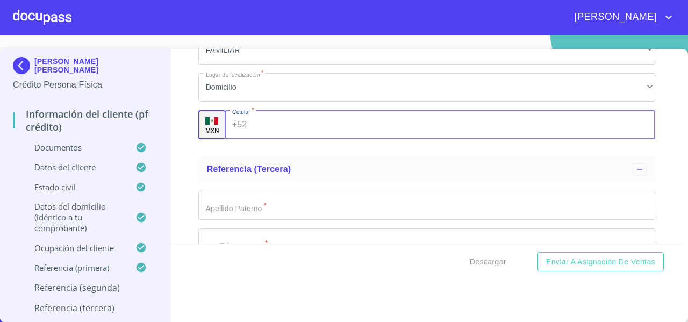
paste input "[PHONE_NUMBER]"
type input "[PHONE_NUMBER]"
click at [189, 173] on div "Información del cliente (PF crédito) Documentos Documento de identificación   *…" at bounding box center [427, 146] width 513 height 195
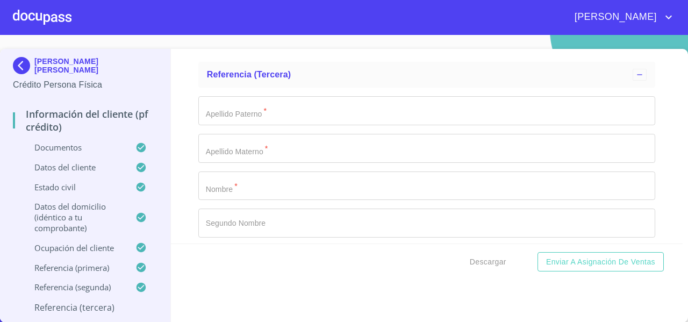
scroll to position [5885, 0]
click at [208, 184] on input "Documento de identificación   *" at bounding box center [426, 185] width 457 height 29
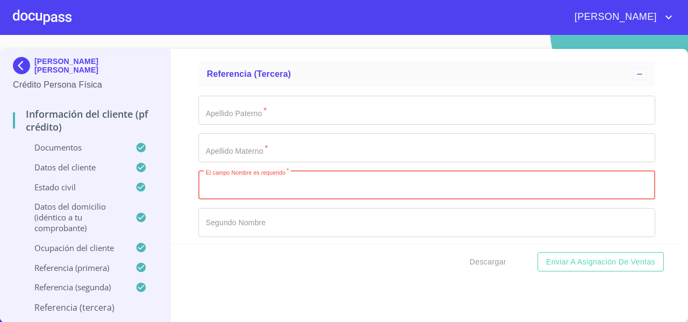
click at [216, 117] on input "Documento de identificación   *" at bounding box center [426, 110] width 457 height 29
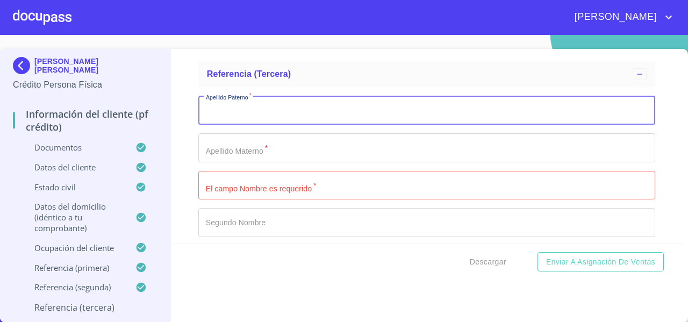
paste input "[PERSON_NAME] [PERSON_NAME]"
drag, startPoint x: 236, startPoint y: 118, endPoint x: 313, endPoint y: 120, distance: 77.5
click at [313, 120] on input "[PERSON_NAME] [PERSON_NAME]" at bounding box center [414, 110] width 432 height 29
drag, startPoint x: 235, startPoint y: 118, endPoint x: 307, endPoint y: 117, distance: 72.6
click at [307, 117] on input "[PERSON_NAME] [PERSON_NAME]" at bounding box center [414, 110] width 432 height 29
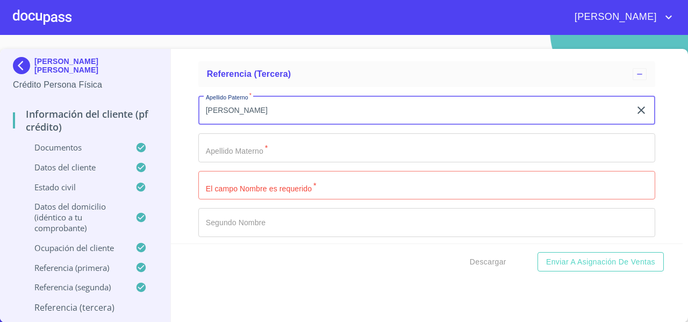
type input "[PERSON_NAME]"
click at [220, 158] on input "Documento de identificación   *" at bounding box center [426, 147] width 457 height 29
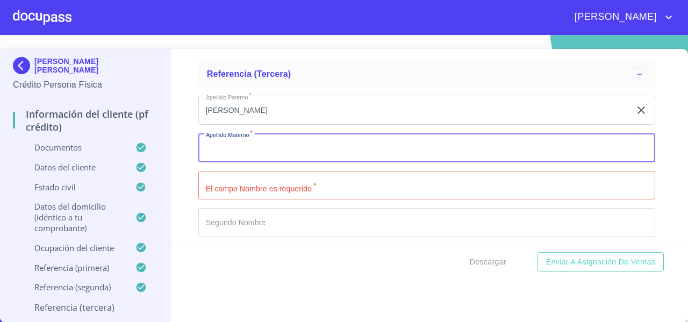
paste input "[PERSON_NAME]"
drag, startPoint x: 242, startPoint y: 157, endPoint x: 290, endPoint y: 159, distance: 47.9
click at [290, 159] on input "[PERSON_NAME]" at bounding box center [414, 147] width 432 height 29
type input "[PERSON_NAME]"
click at [209, 192] on input "Documento de identificación   *" at bounding box center [426, 185] width 457 height 29
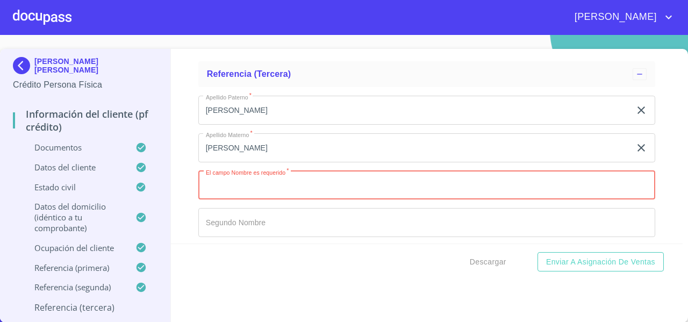
paste input "[PERSON_NAME]"
type input "[PERSON_NAME]"
click at [190, 209] on div "Información del cliente (PF crédito) Documentos Documento de identificación   *…" at bounding box center [427, 146] width 513 height 195
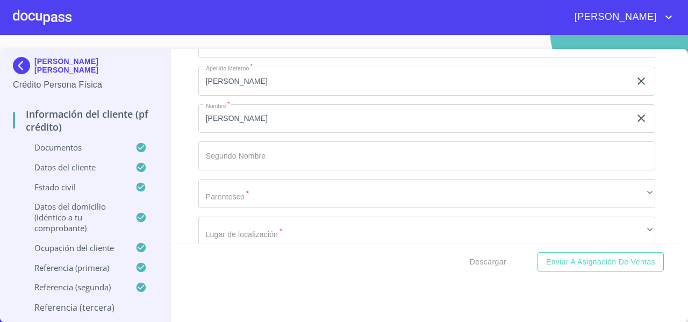
scroll to position [5967, 0]
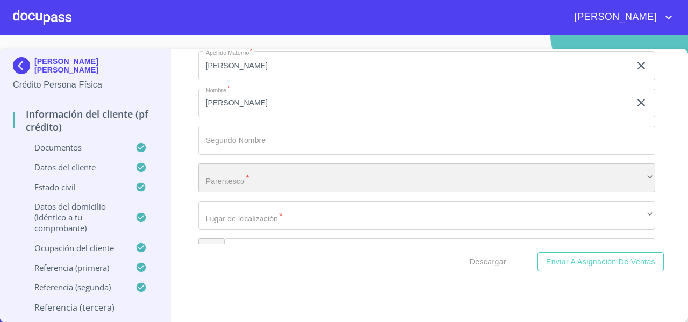
click at [205, 188] on div "​" at bounding box center [426, 178] width 457 height 29
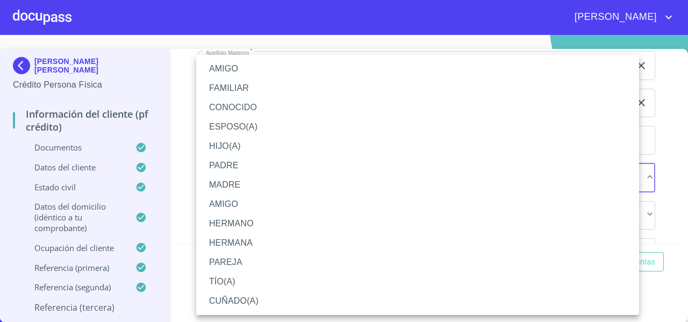
click at [222, 87] on li "FAMILIAR" at bounding box center [417, 88] width 443 height 19
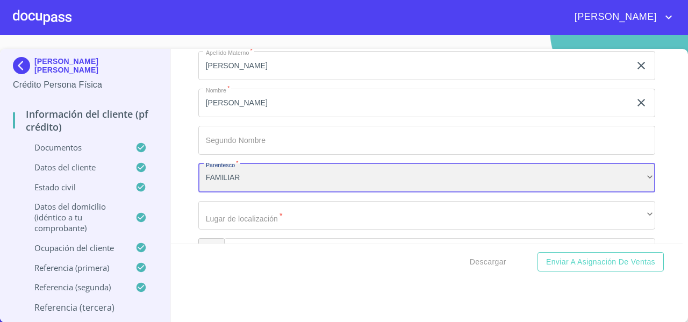
click at [244, 188] on div "FAMILIAR" at bounding box center [426, 178] width 457 height 29
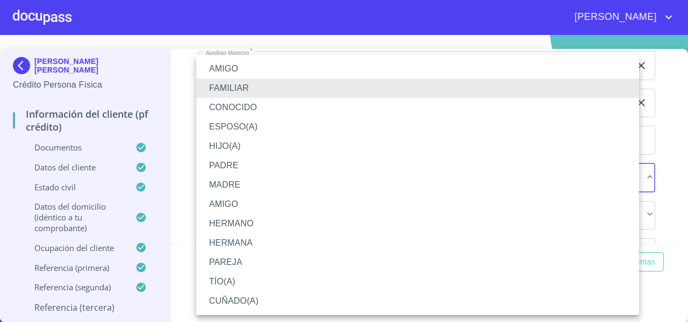
click at [216, 72] on li "AMIGO" at bounding box center [417, 68] width 443 height 19
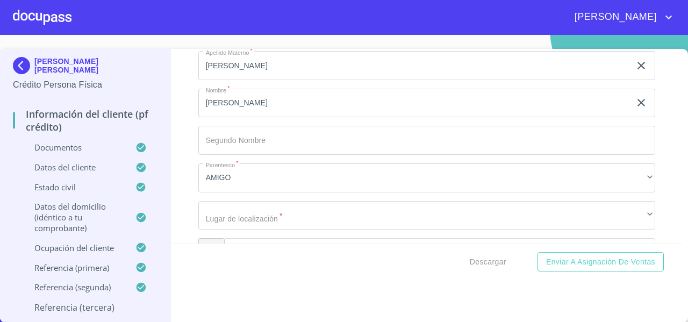
click at [172, 126] on div "Información del cliente (PF crédito) Documentos Documento de identificación   *…" at bounding box center [427, 146] width 513 height 195
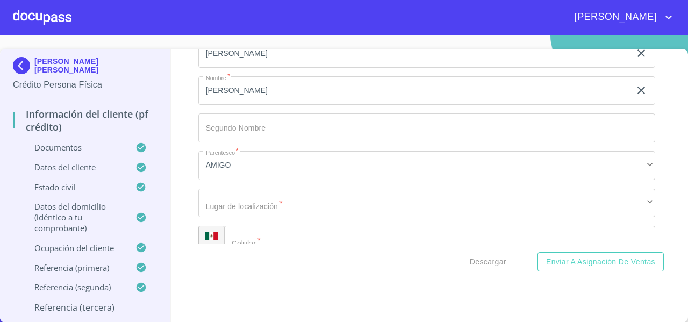
scroll to position [6061, 0]
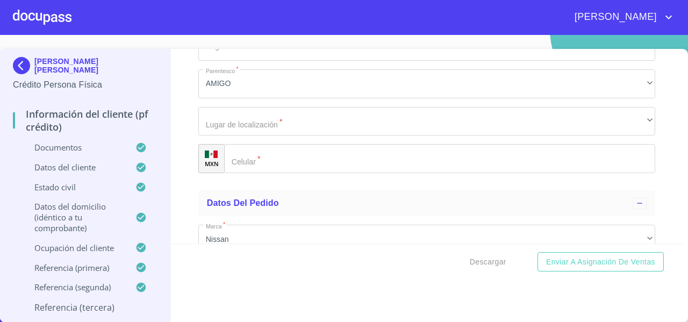
click at [217, 146] on div "[PERSON_NAME]   * [PERSON_NAME]   * [PERSON_NAME] ​ Nombre   * [PERSON_NAME] ​ …" at bounding box center [426, 46] width 457 height 271
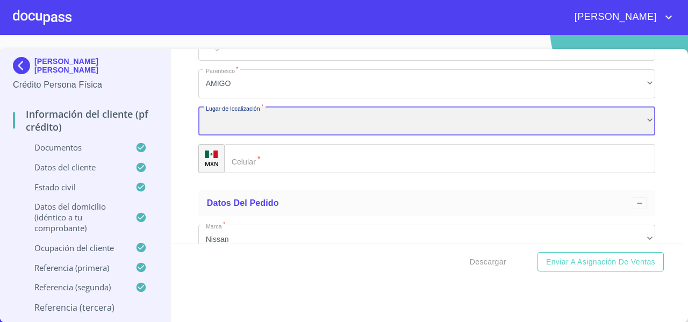
click at [217, 129] on div "​" at bounding box center [426, 121] width 457 height 29
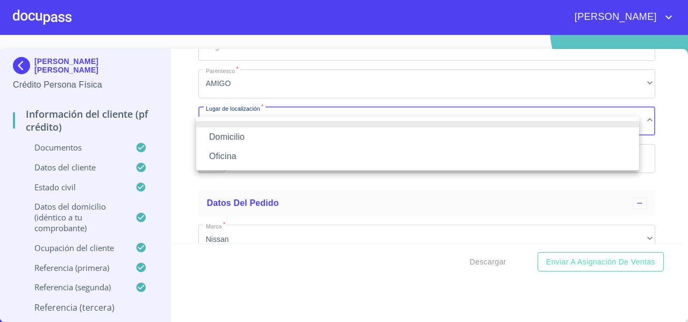
click at [218, 151] on li "Oficina" at bounding box center [417, 156] width 443 height 19
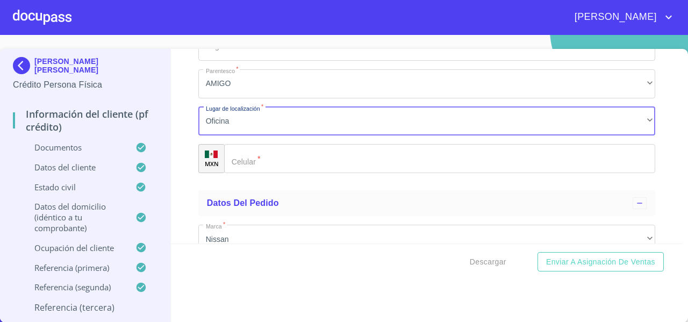
click at [244, 165] on div "​" at bounding box center [439, 158] width 431 height 29
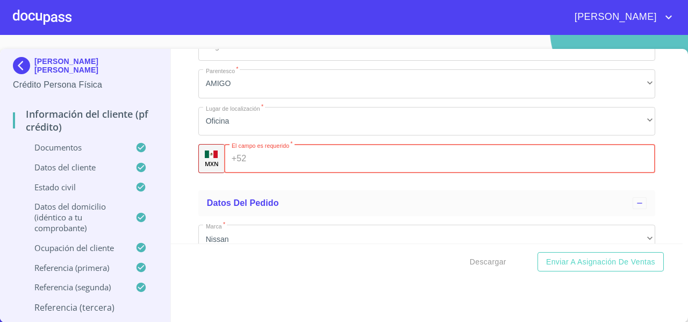
paste input "[PHONE_NUMBER]"
type input "[PHONE_NUMBER]"
click at [184, 199] on div "Información del cliente (PF crédito) Documentos Documento de identificación   *…" at bounding box center [427, 146] width 513 height 195
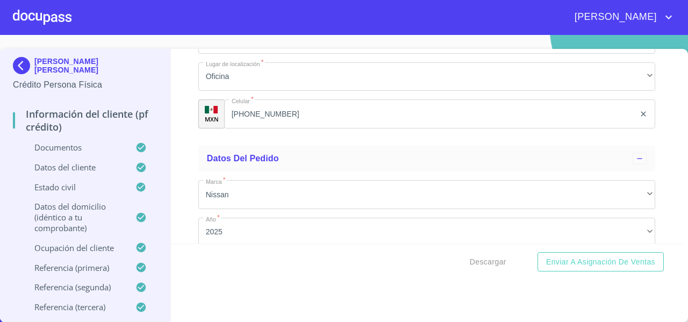
scroll to position [6105, 0]
click at [184, 199] on div "Información del cliente (PF crédito) Documentos Documento de identificación   *…" at bounding box center [427, 146] width 513 height 195
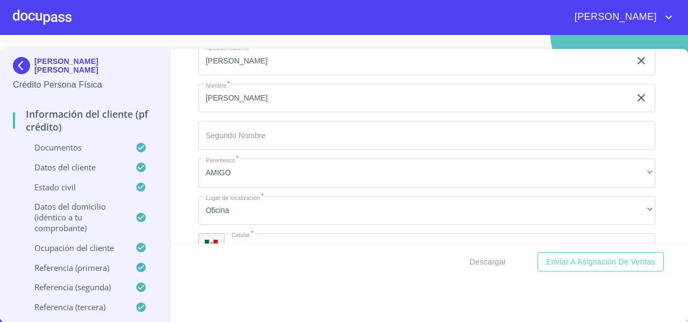
scroll to position [5969, 0]
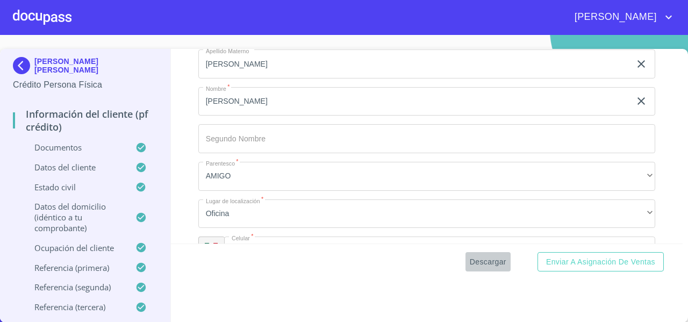
click at [471, 259] on span "Descargar" at bounding box center [488, 261] width 37 height 13
